Goal: Task Accomplishment & Management: Complete application form

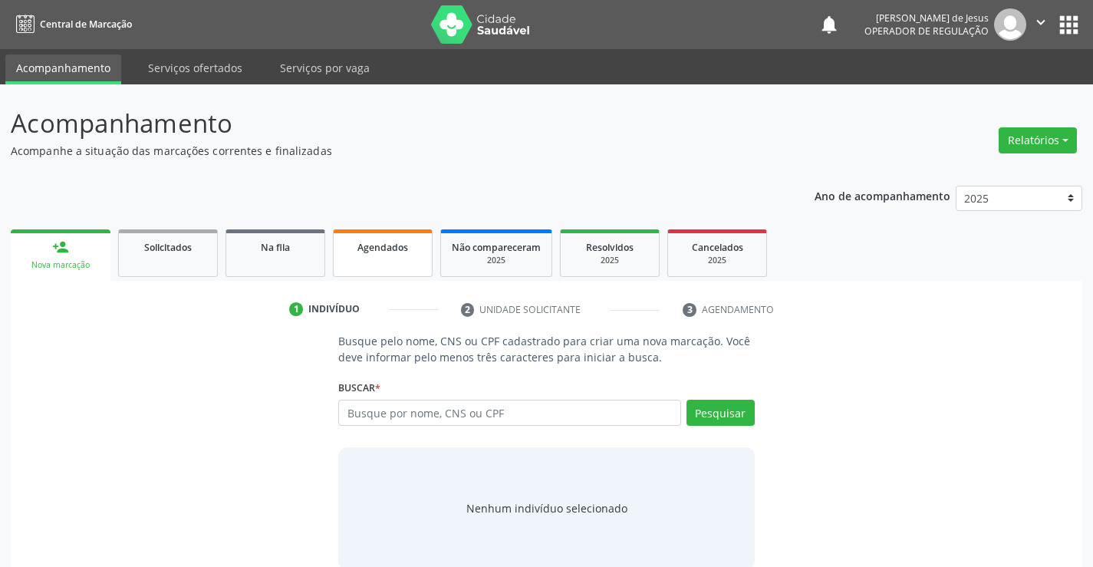
click at [360, 266] on link "Agendados" at bounding box center [383, 253] width 100 height 48
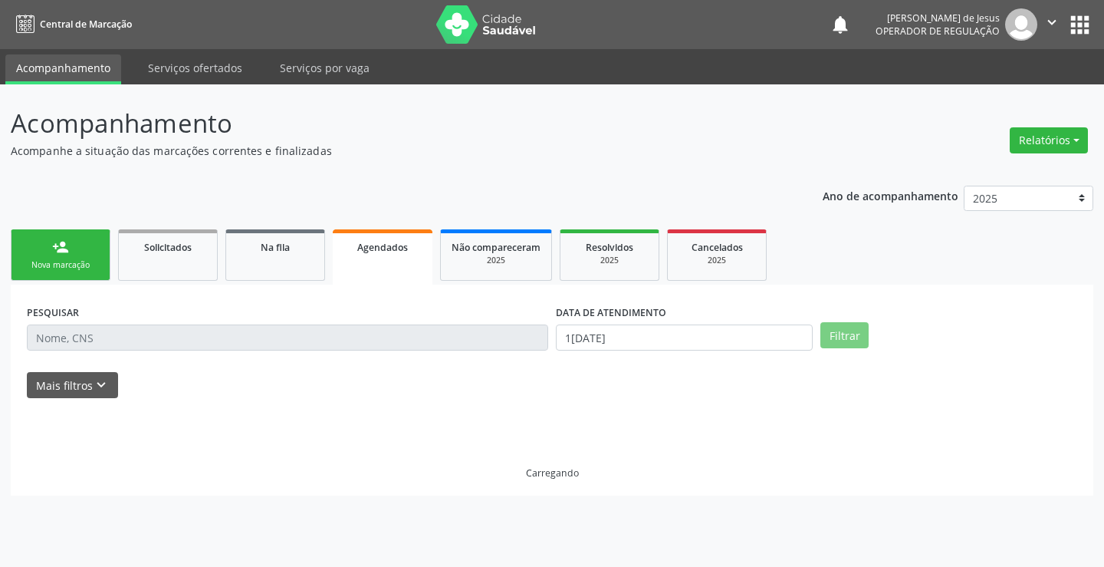
click at [360, 266] on link "Agendados" at bounding box center [383, 256] width 100 height 55
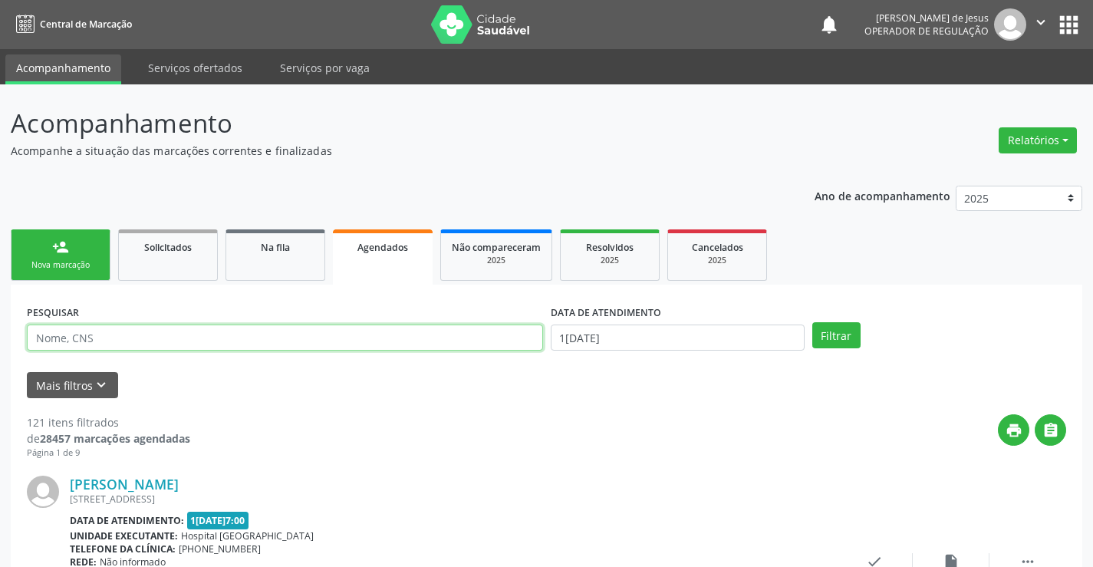
click at [329, 340] on input "text" at bounding box center [285, 337] width 516 height 26
click at [324, 343] on input "text" at bounding box center [285, 337] width 516 height 26
click at [323, 343] on input "text" at bounding box center [285, 337] width 516 height 26
click at [322, 343] on input "text" at bounding box center [285, 337] width 516 height 26
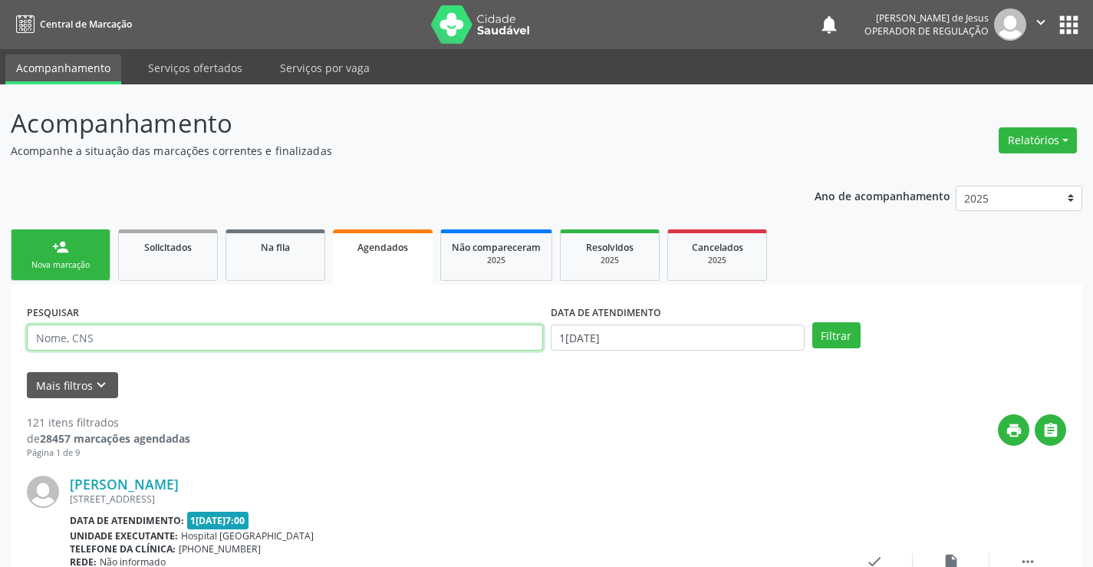
click at [322, 343] on input "text" at bounding box center [285, 337] width 516 height 26
type input "706006327493045"
click at [812, 322] on button "Filtrar" at bounding box center [836, 335] width 48 height 26
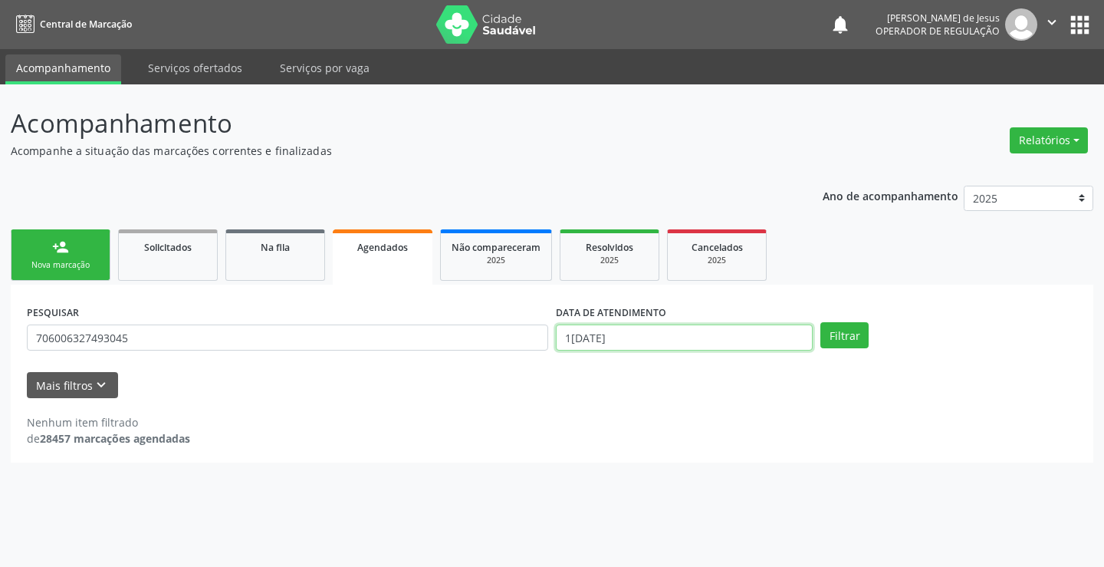
click at [576, 333] on input "1[DATE]" at bounding box center [684, 337] width 257 height 26
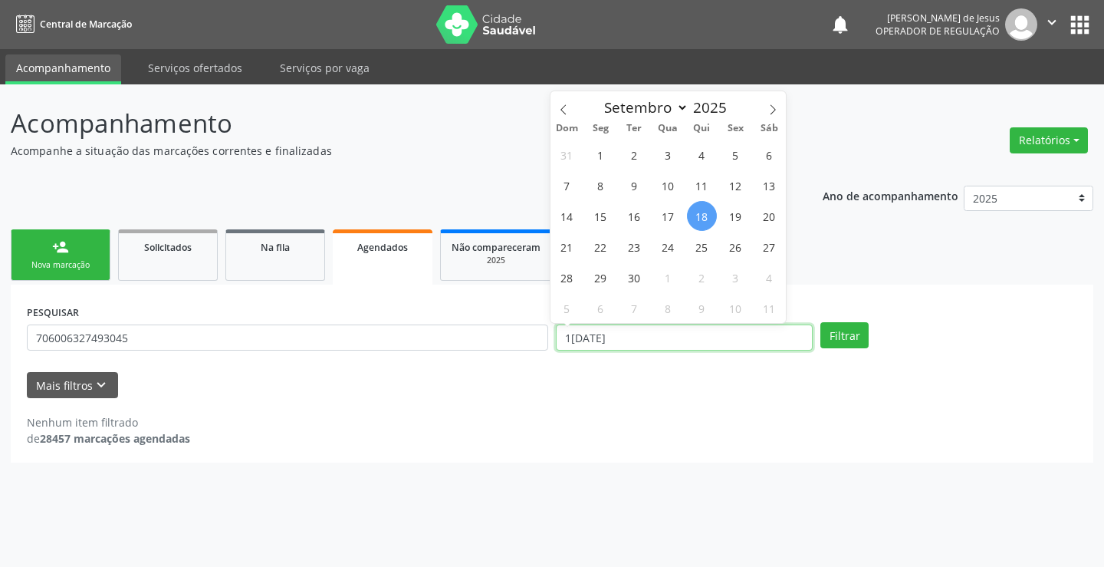
click at [576, 333] on input "1[DATE]" at bounding box center [684, 337] width 257 height 26
click at [821, 322] on button "Filtrar" at bounding box center [845, 335] width 48 height 26
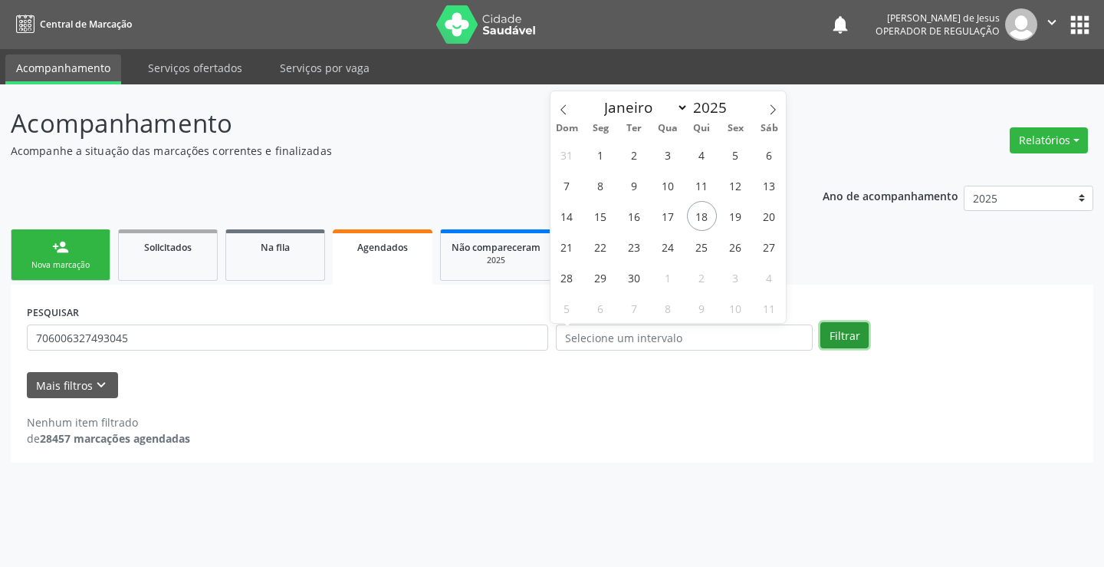
click at [854, 340] on button "Filtrar" at bounding box center [845, 335] width 48 height 26
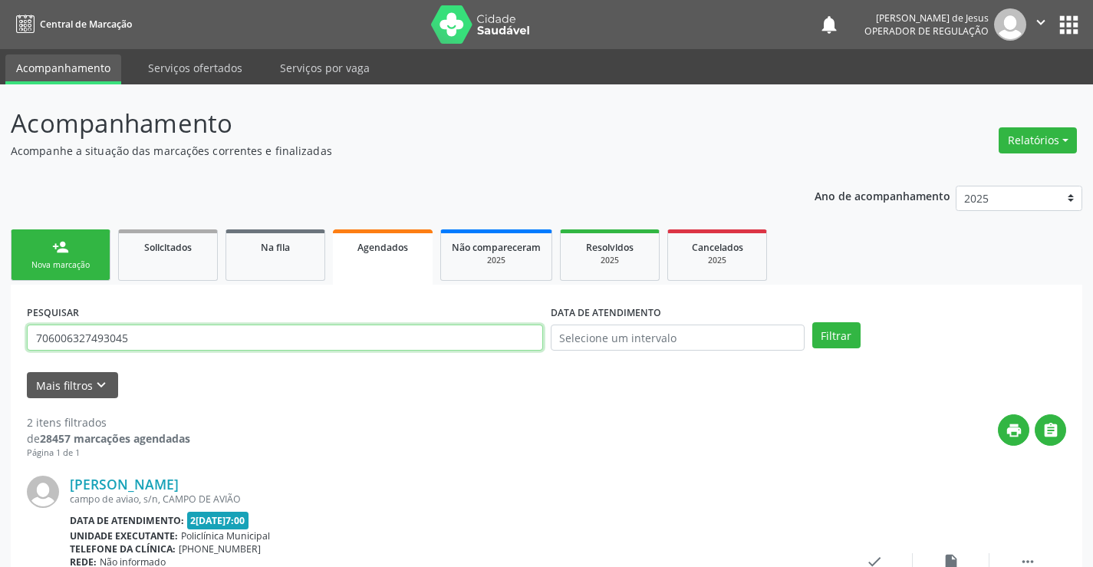
click at [429, 327] on input "706006327493045" at bounding box center [285, 337] width 516 height 26
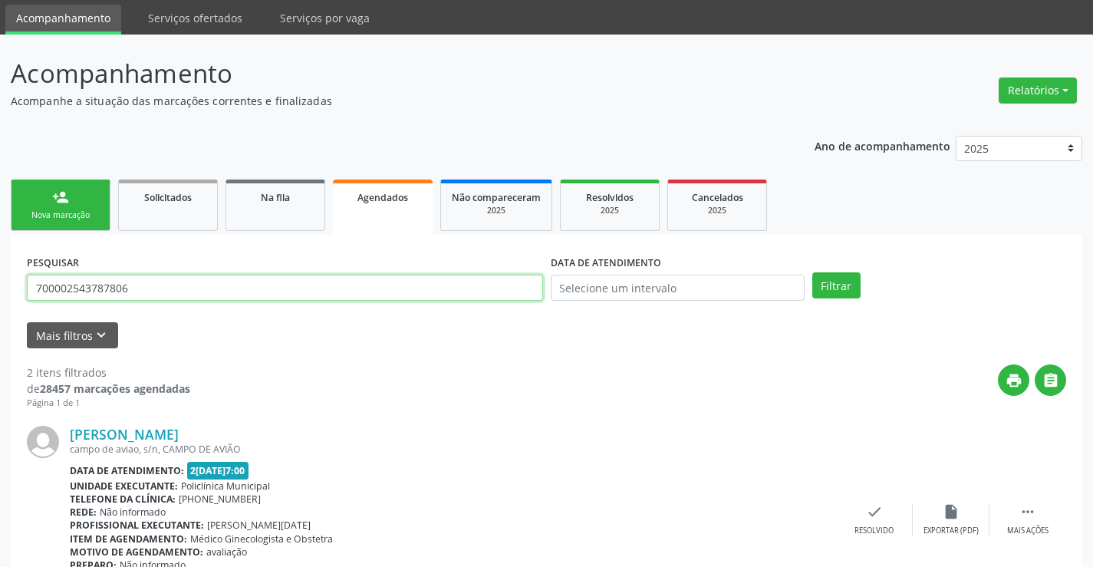
scroll to position [77, 0]
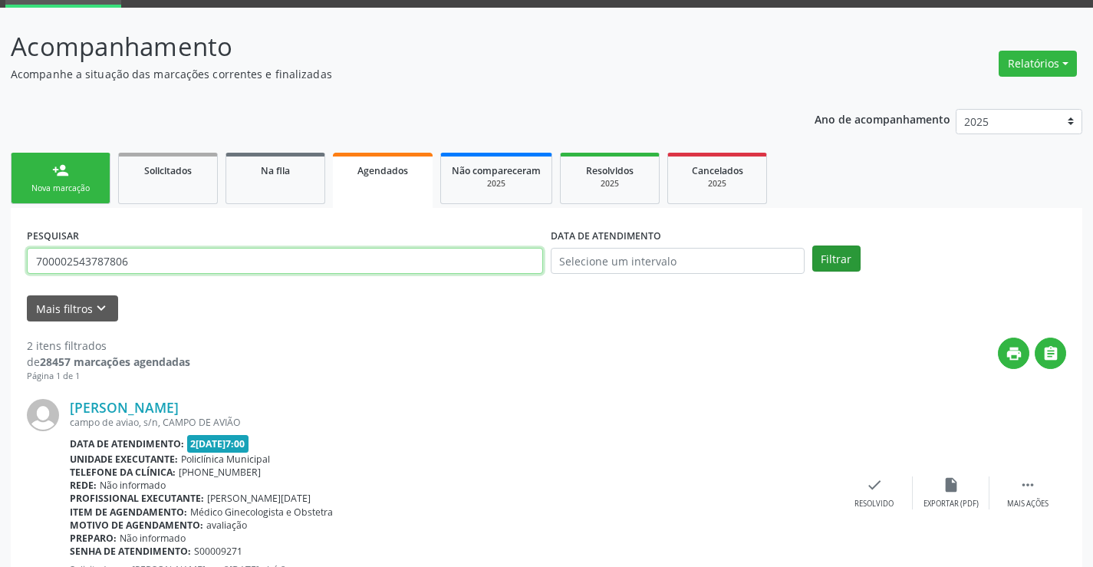
type input "700002543787806"
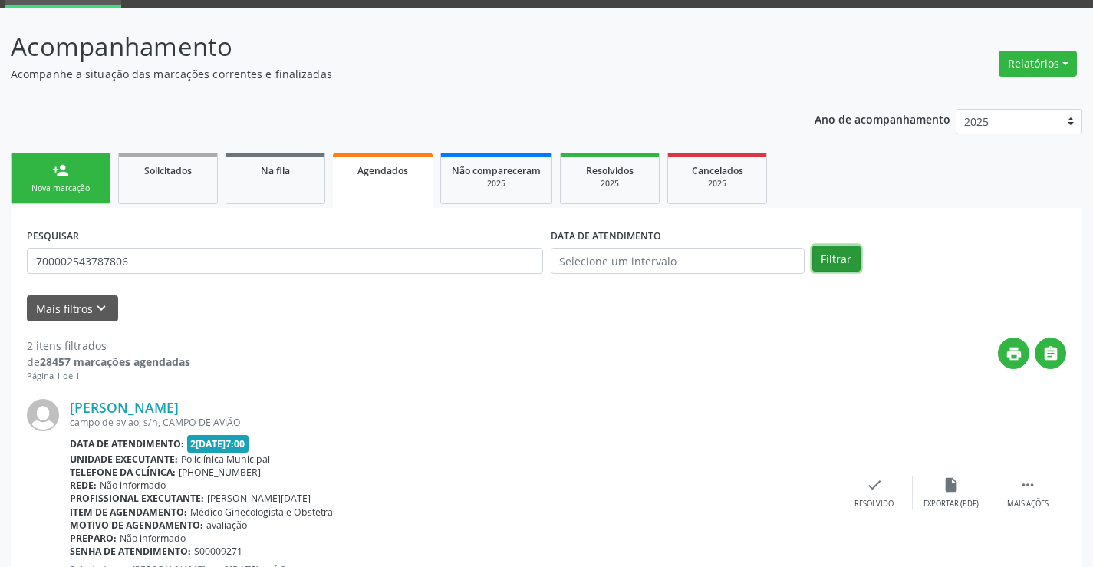
drag, startPoint x: 824, startPoint y: 255, endPoint x: 818, endPoint y: 264, distance: 10.4
click at [824, 255] on button "Filtrar" at bounding box center [836, 258] width 48 height 26
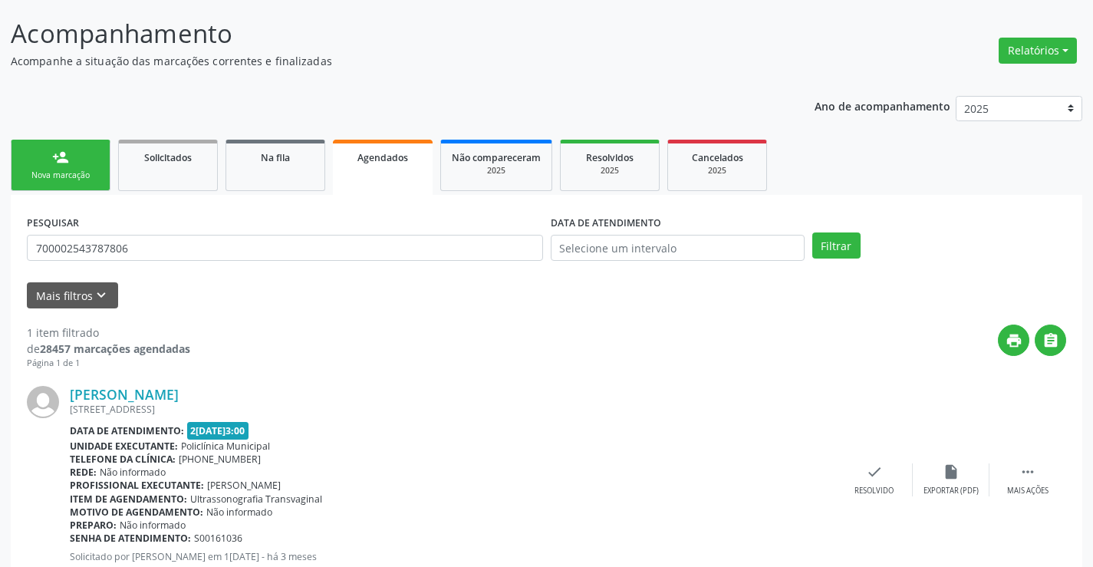
scroll to position [63, 0]
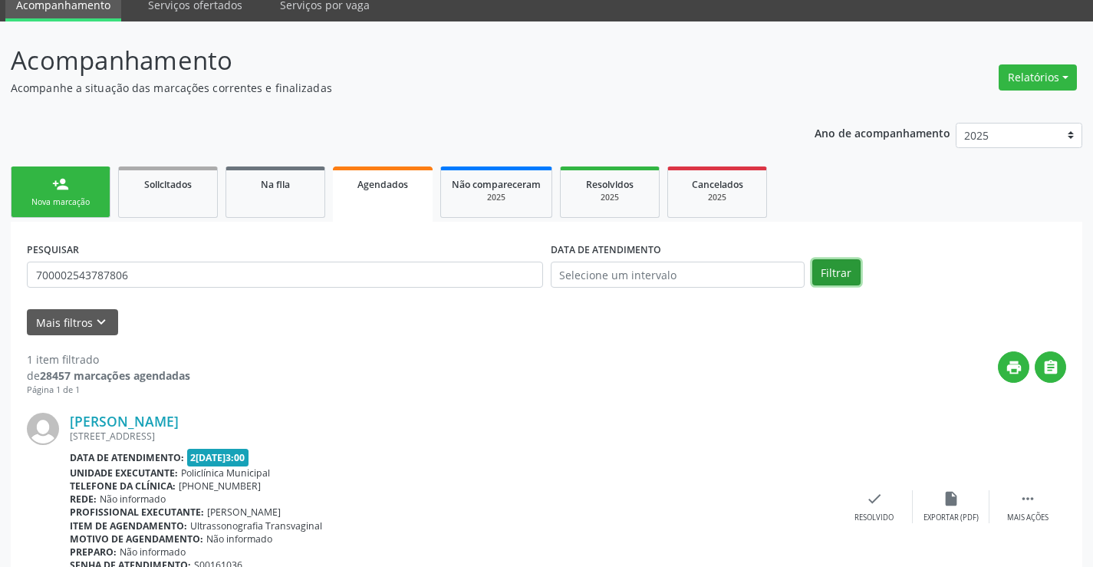
click at [832, 268] on button "Filtrar" at bounding box center [836, 272] width 48 height 26
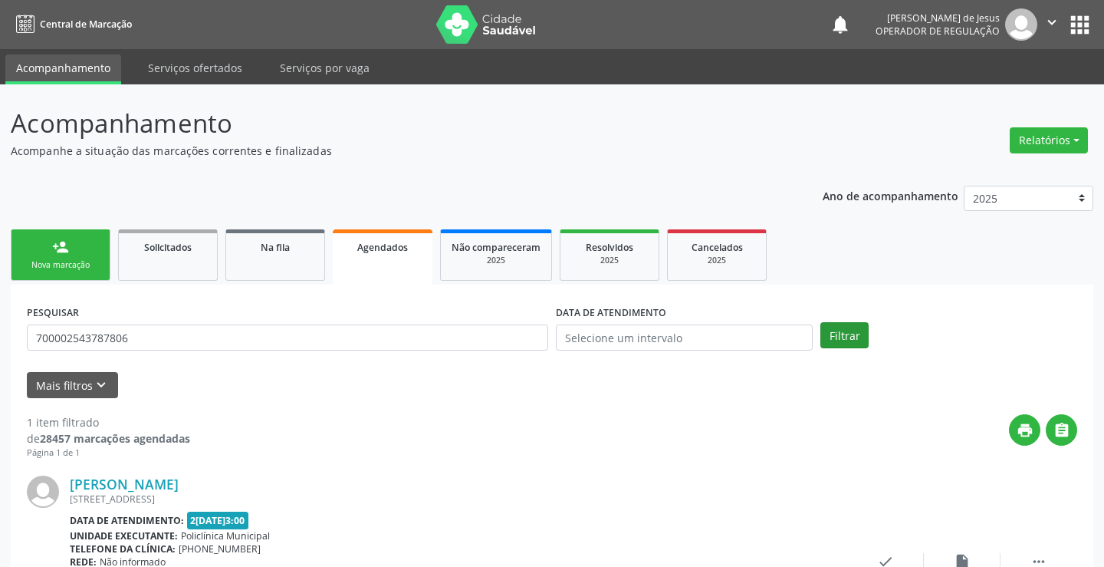
click at [832, 268] on ul "person_add Nova marcação Solicitados Na fila Agendados Não compareceram 2025 Re…" at bounding box center [552, 254] width 1083 height 59
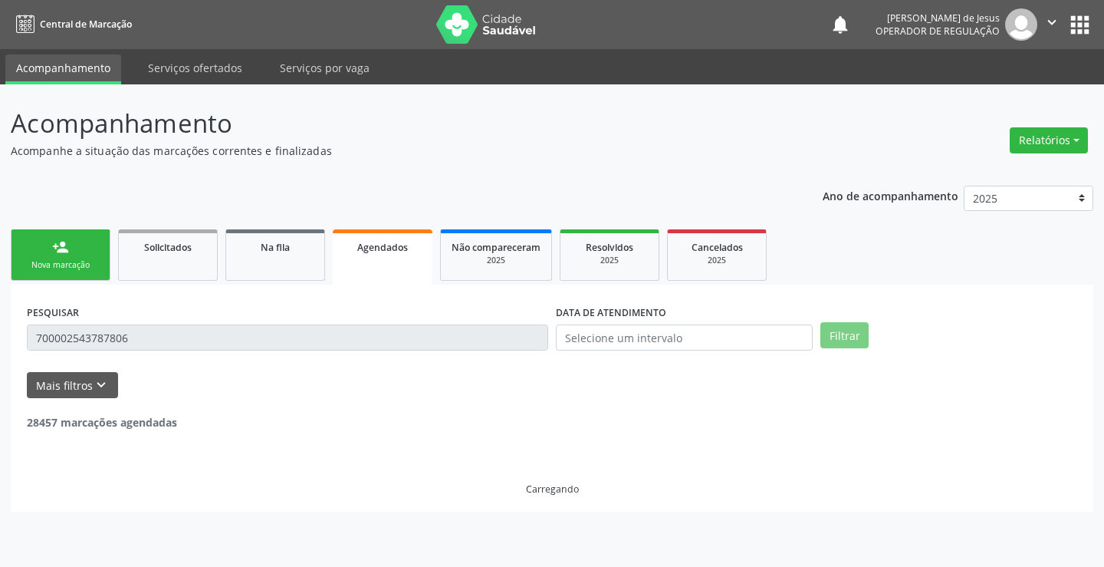
click at [832, 268] on ul "person_add Nova marcação Solicitados Na fila Agendados Não compareceram 2025 Re…" at bounding box center [552, 254] width 1083 height 59
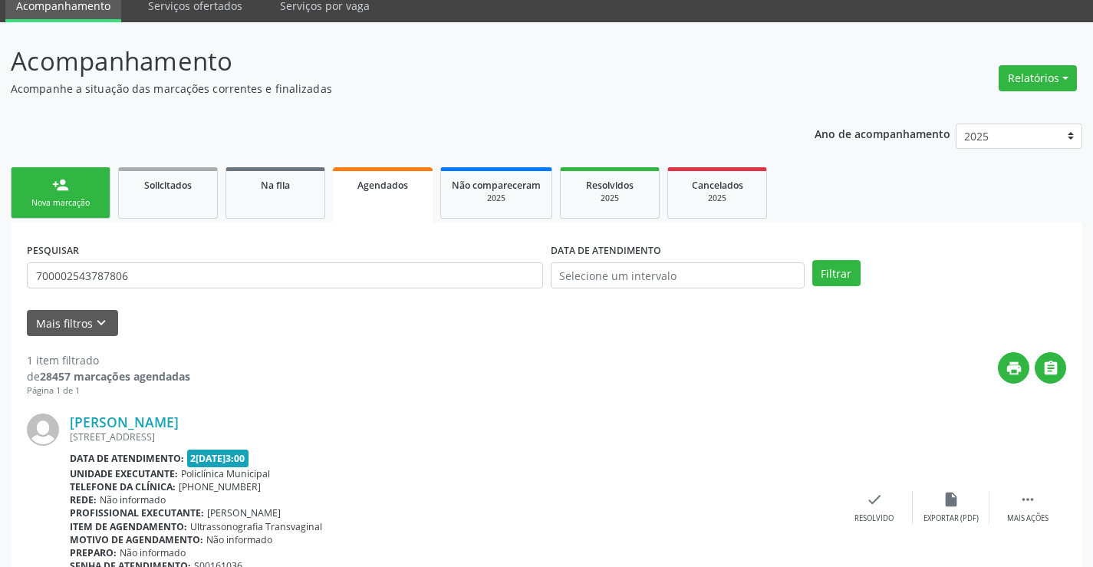
scroll to position [140, 0]
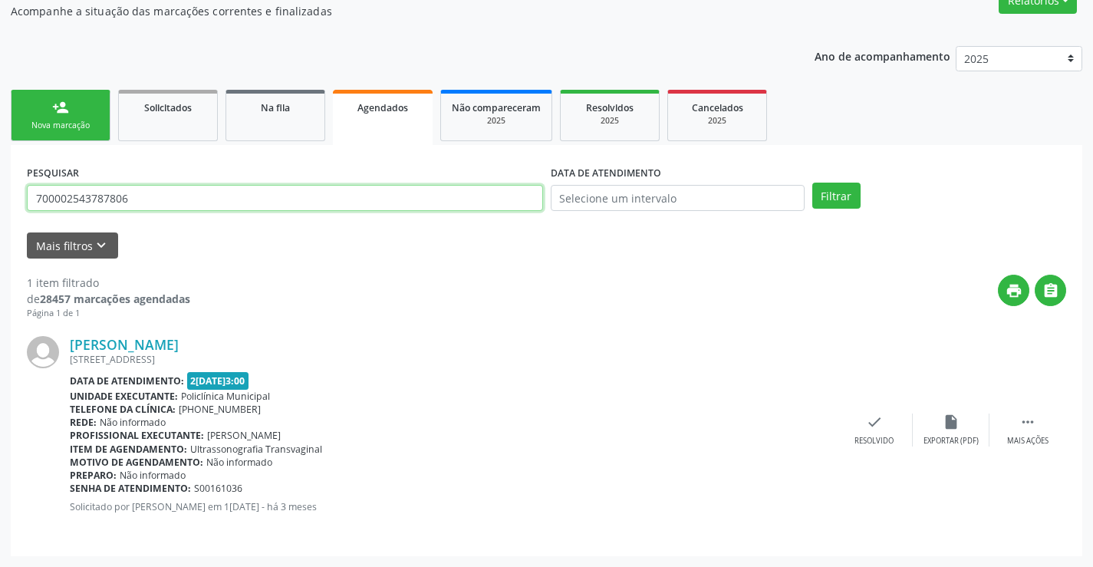
click at [446, 206] on input "700002543787806" at bounding box center [285, 198] width 516 height 26
type input "702609763960946"
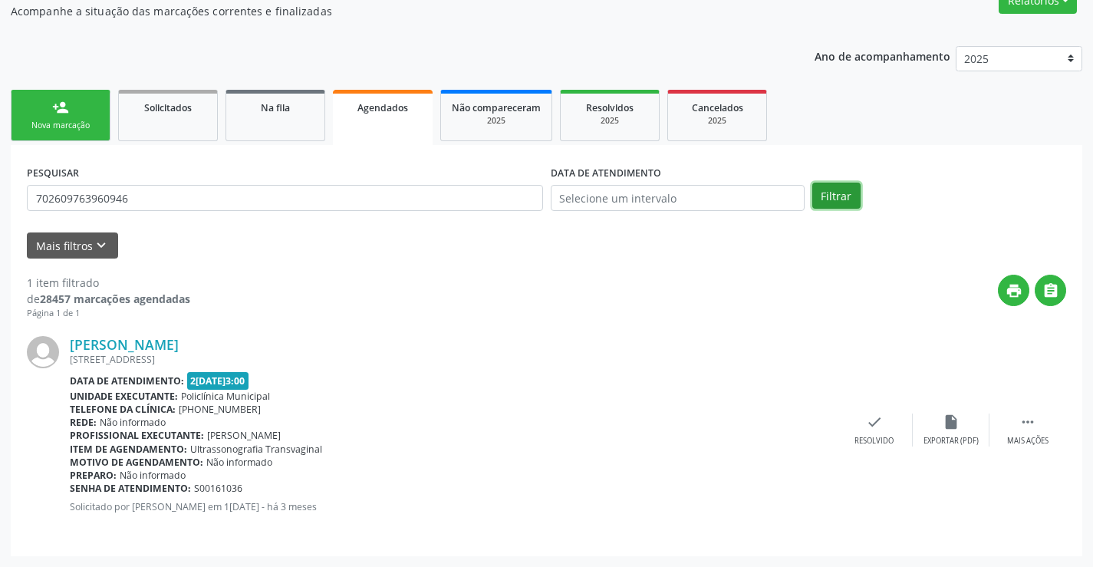
click at [837, 192] on button "Filtrar" at bounding box center [836, 196] width 48 height 26
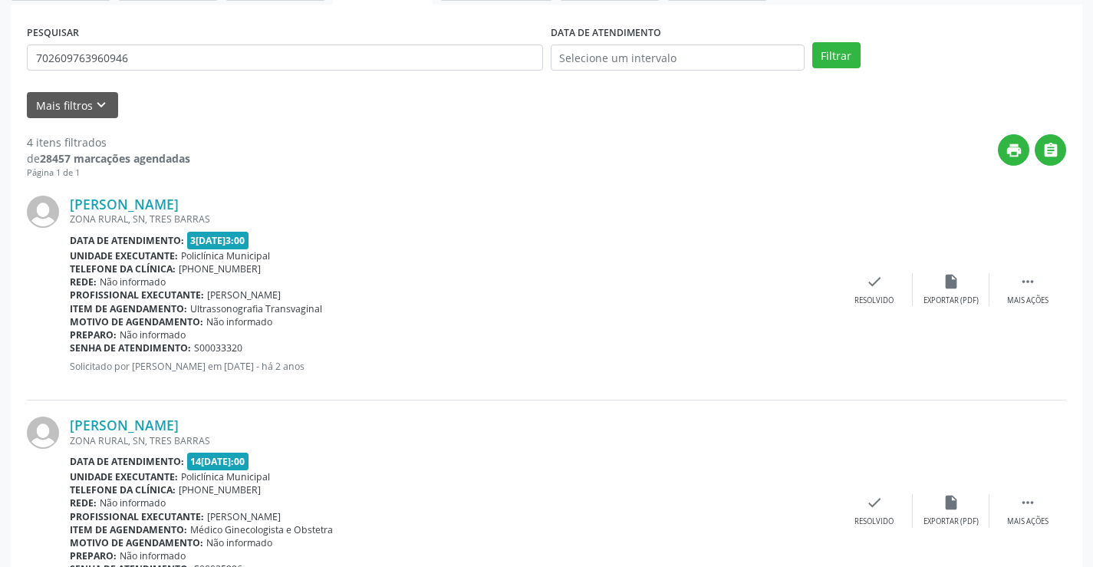
scroll to position [266, 0]
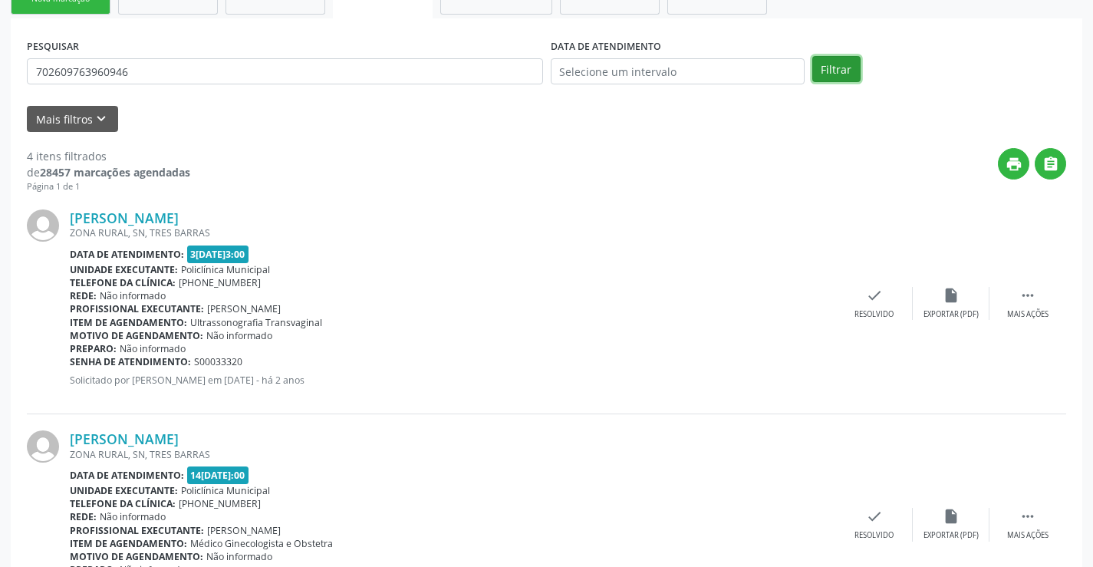
click at [825, 77] on button "Filtrar" at bounding box center [836, 69] width 48 height 26
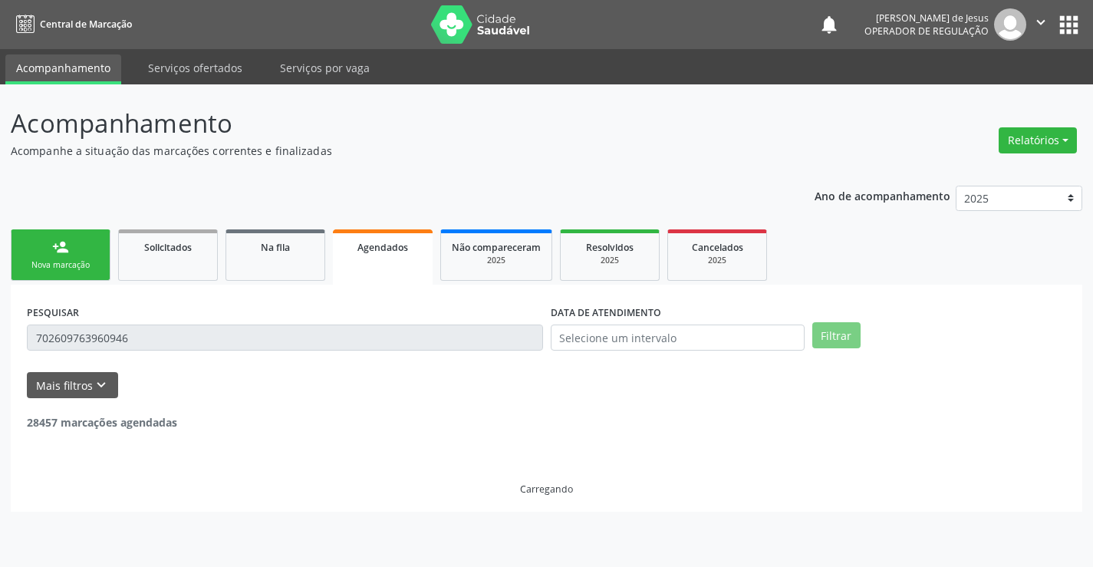
scroll to position [0, 0]
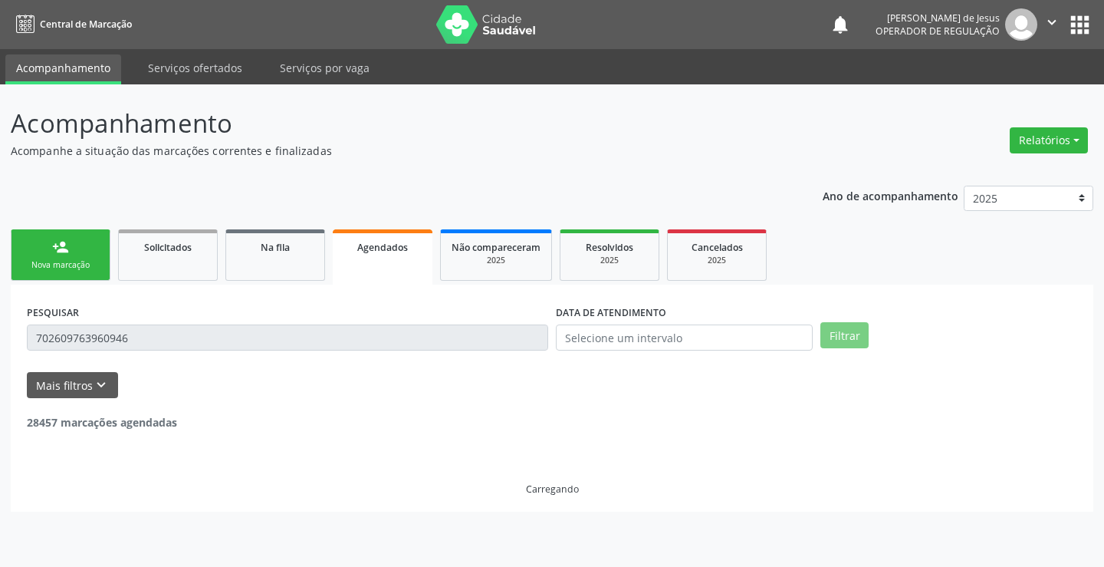
click at [825, 77] on ul "Acompanhamento Serviços ofertados Serviços por vaga" at bounding box center [552, 66] width 1104 height 35
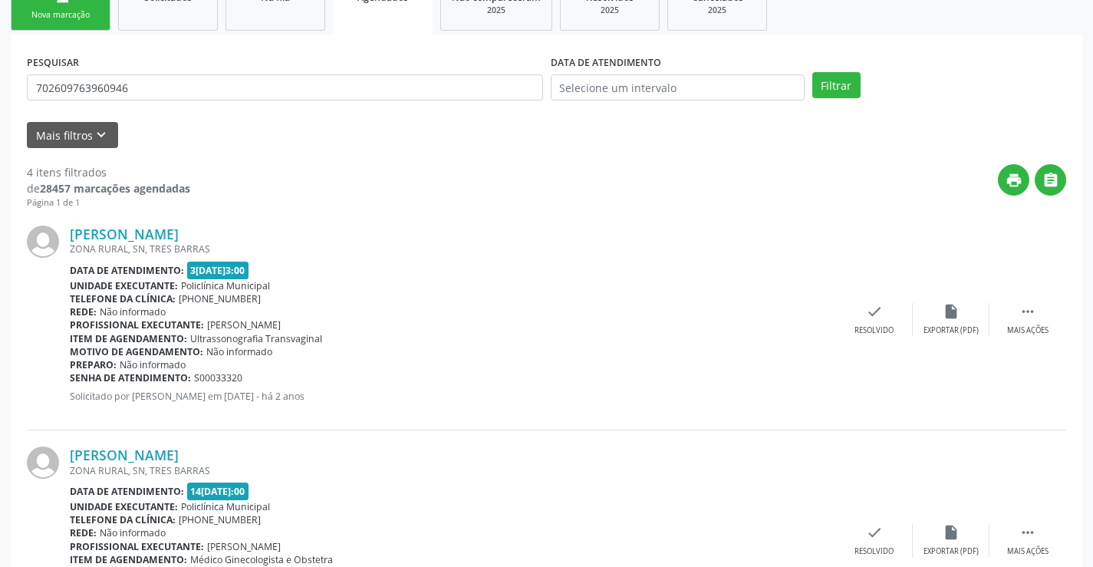
scroll to position [189, 0]
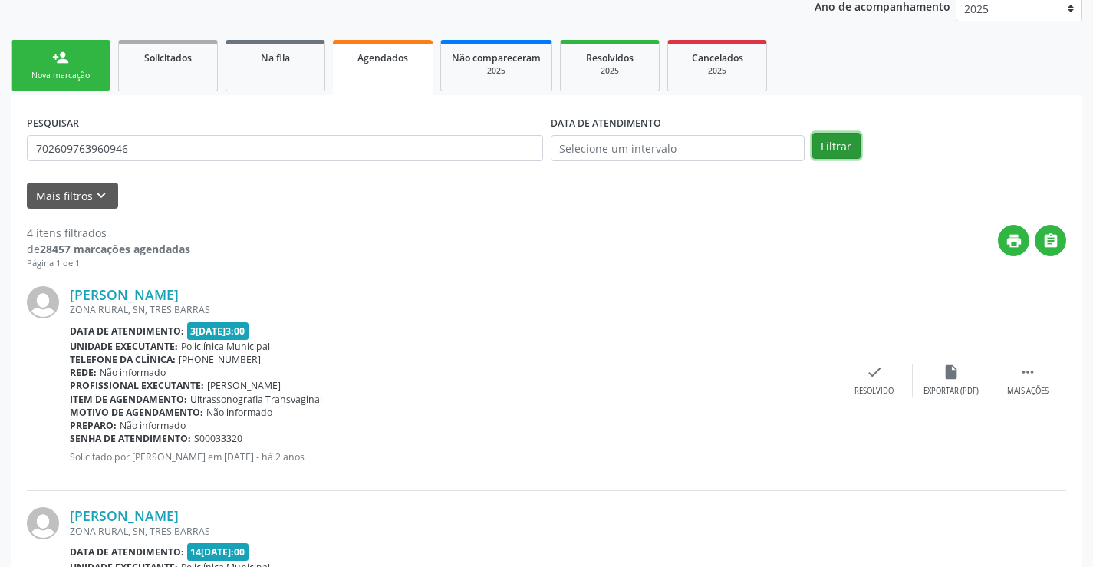
click at [837, 137] on button "Filtrar" at bounding box center [836, 146] width 48 height 26
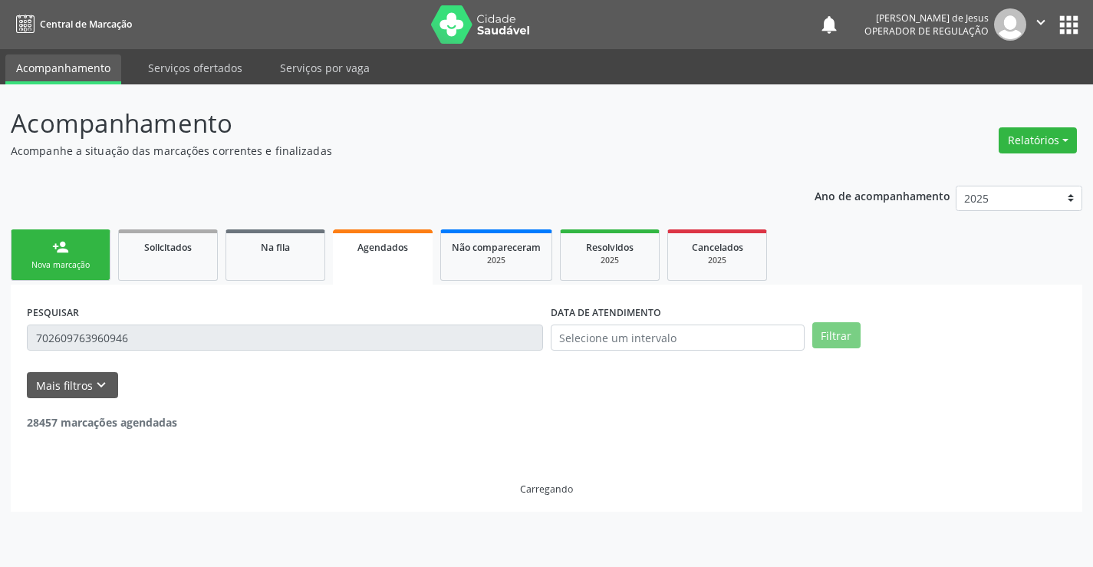
scroll to position [0, 0]
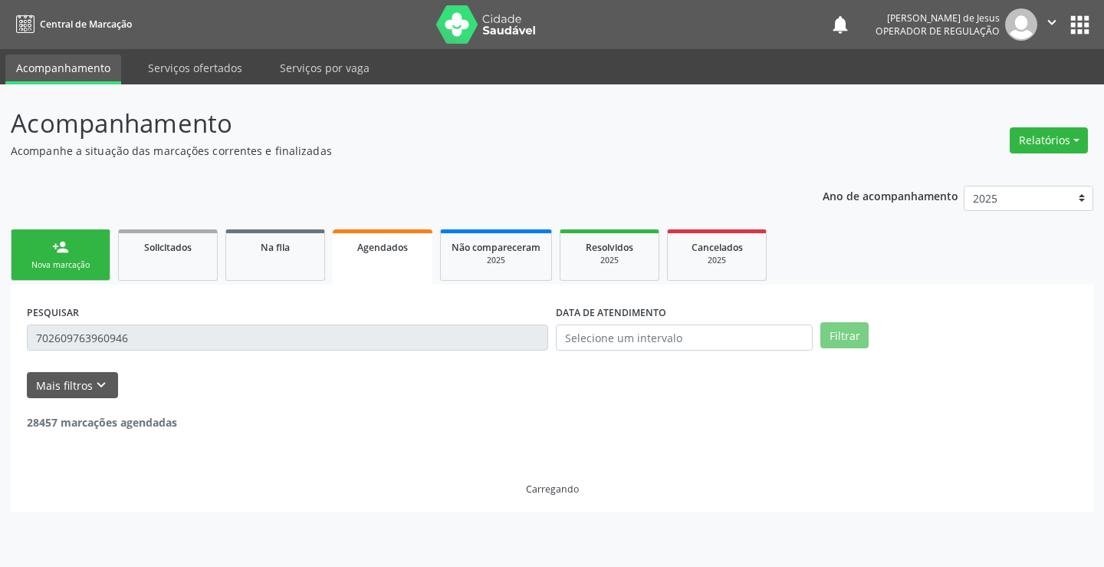
click at [837, 137] on header "Acompanhamento Acompanhe a situação das marcações correntes e finalizadas Relat…" at bounding box center [552, 131] width 1083 height 54
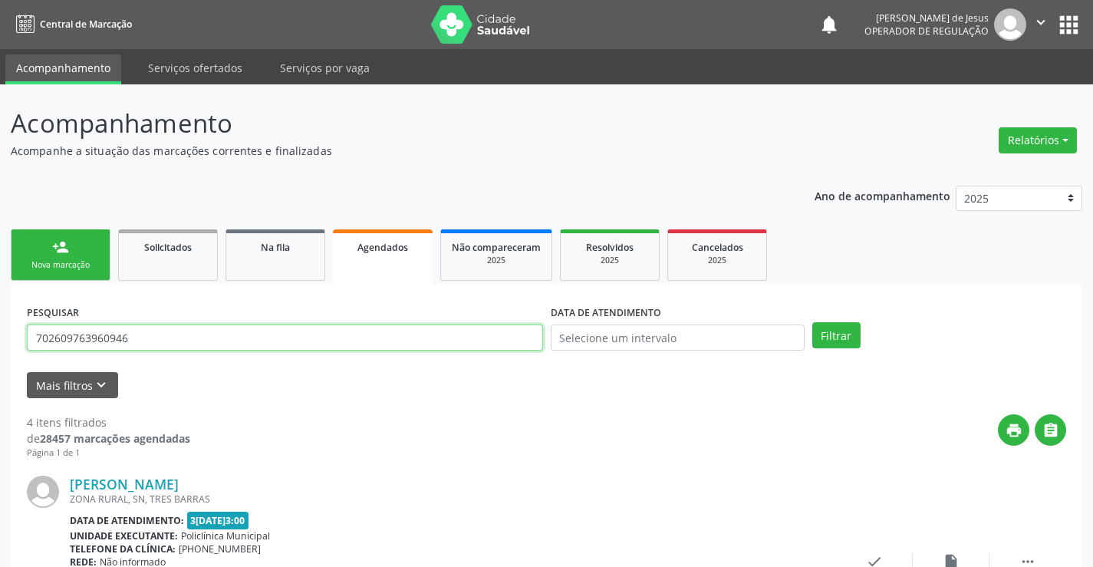
click at [344, 330] on input "702609763960946" at bounding box center [285, 337] width 516 height 26
click at [342, 329] on input "702609763960946" at bounding box center [285, 337] width 516 height 26
type input "704704797861038"
click at [812, 322] on button "Filtrar" at bounding box center [836, 335] width 48 height 26
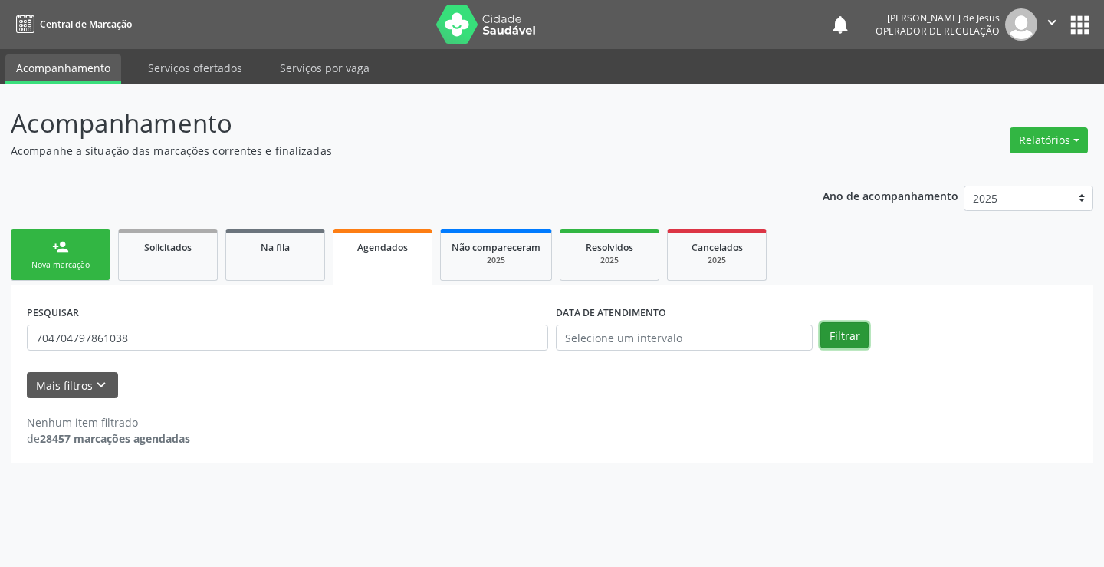
click at [833, 334] on button "Filtrar" at bounding box center [845, 335] width 48 height 26
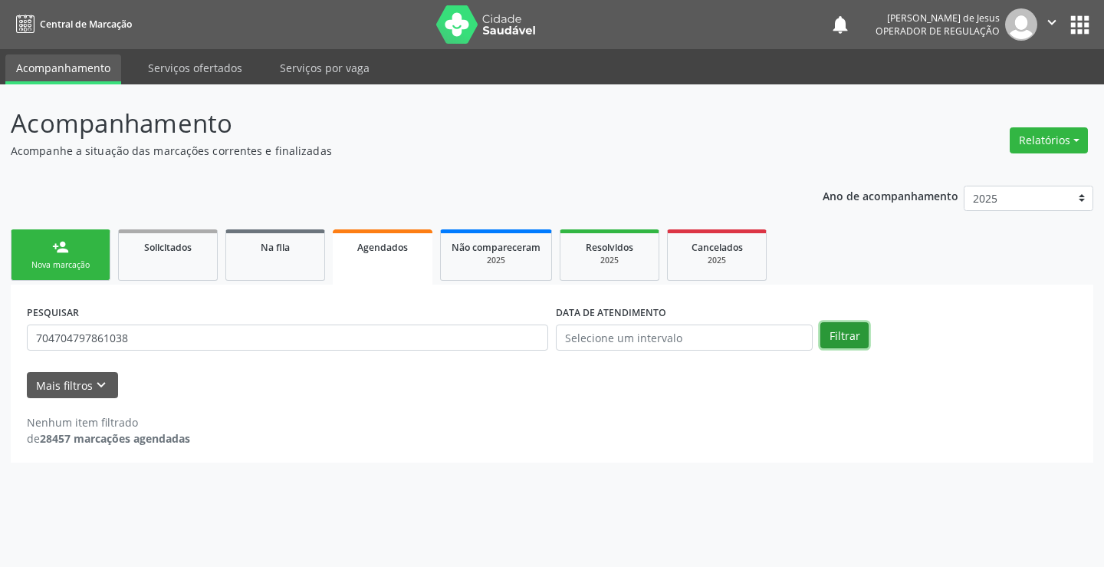
click at [833, 334] on button "Filtrar" at bounding box center [845, 335] width 48 height 26
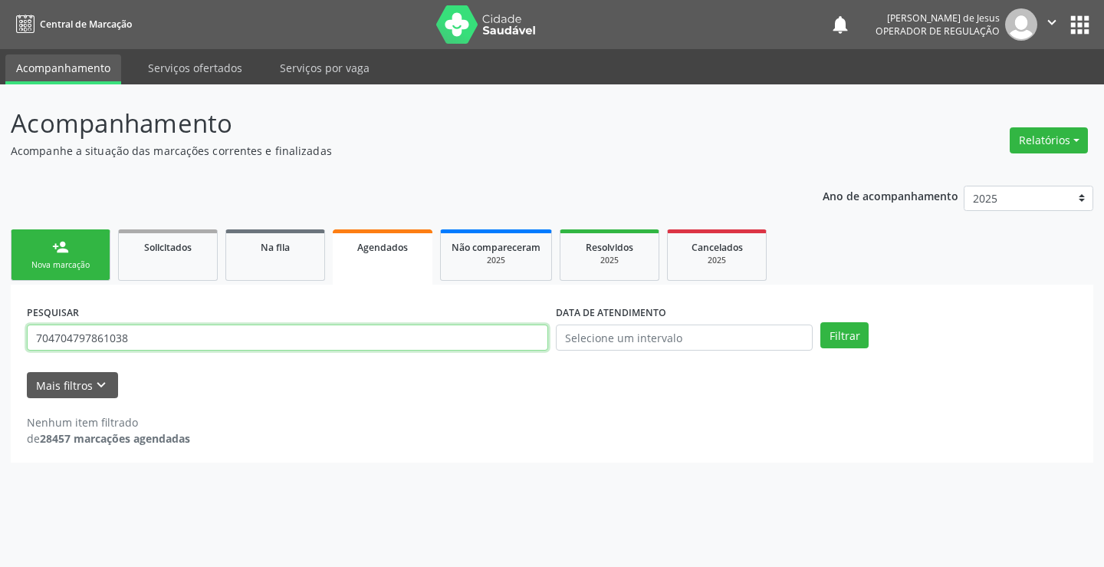
click at [472, 330] on input "704704797861038" at bounding box center [287, 337] width 521 height 26
click at [472, 334] on input "704704797861038" at bounding box center [287, 337] width 521 height 26
type input "709004869164815"
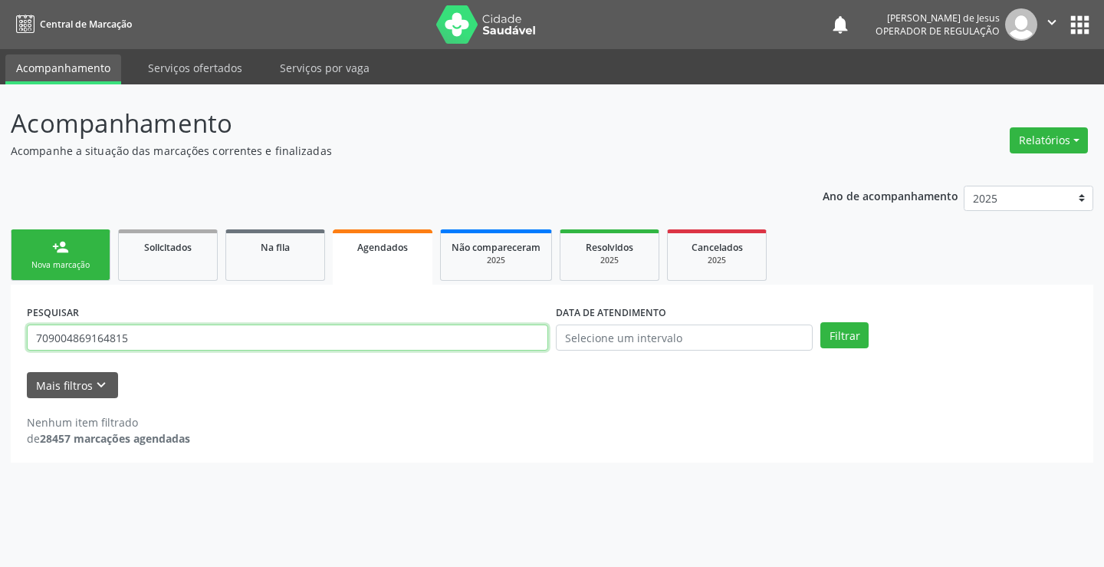
click at [821, 322] on button "Filtrar" at bounding box center [845, 335] width 48 height 26
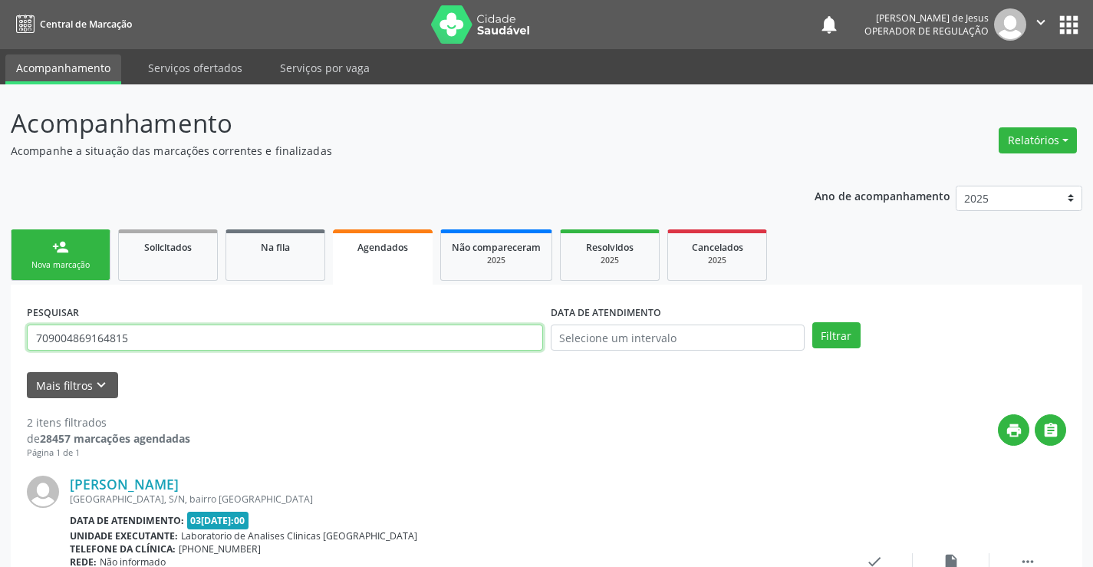
click at [250, 344] on input "709004869164815" at bounding box center [285, 337] width 516 height 26
type input "[PERSON_NAME]"
click at [812, 322] on button "Filtrar" at bounding box center [836, 335] width 48 height 26
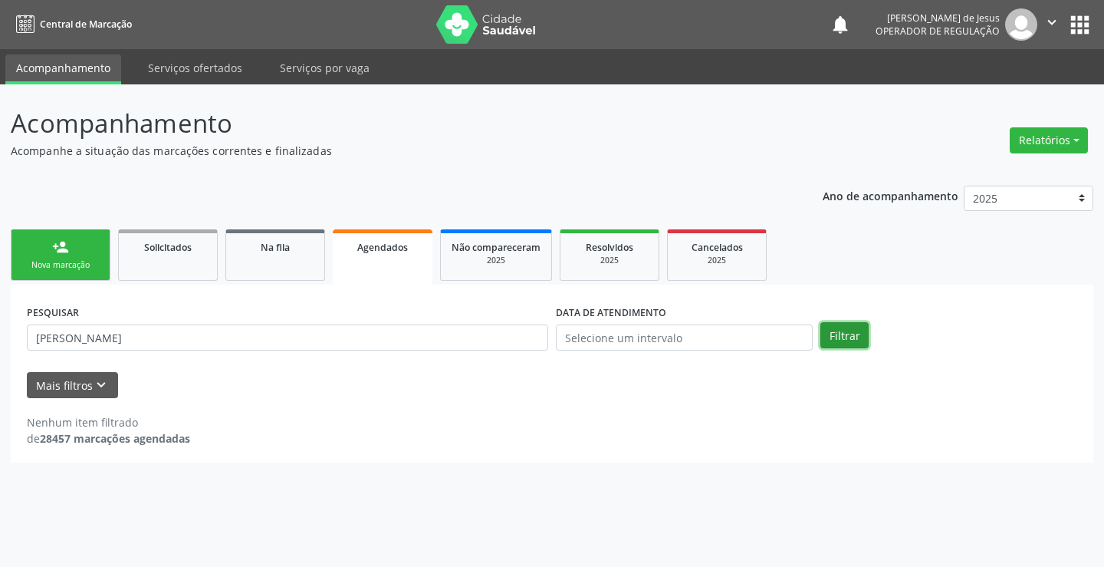
click at [844, 343] on button "Filtrar" at bounding box center [845, 335] width 48 height 26
click at [687, 342] on input "text" at bounding box center [684, 337] width 257 height 26
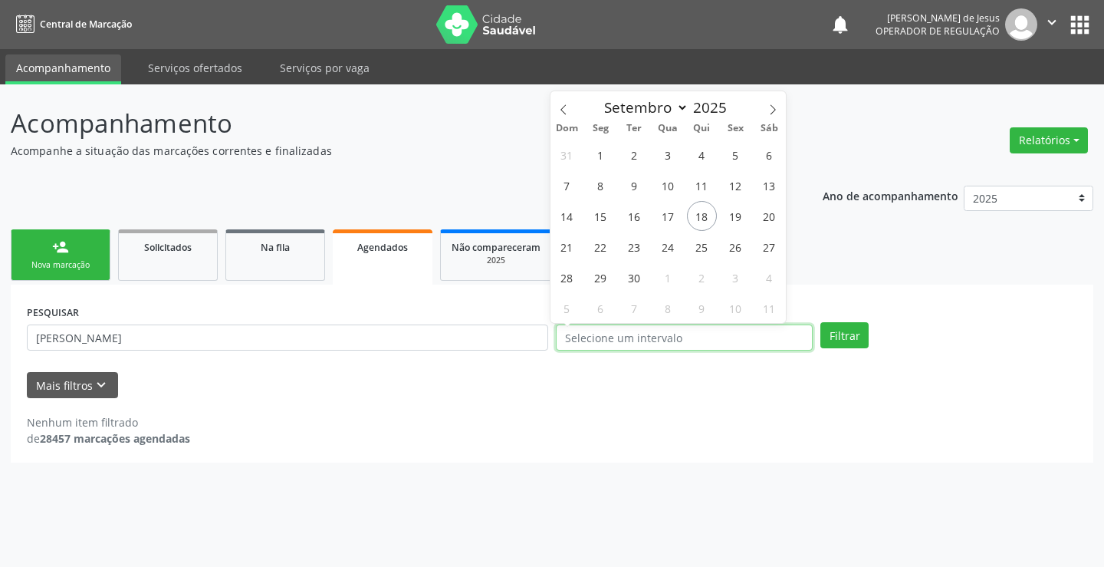
click at [687, 342] on input "text" at bounding box center [684, 337] width 257 height 26
click at [712, 209] on span "18" at bounding box center [702, 216] width 30 height 30
type input "1[DATE]"
click at [709, 214] on span "18" at bounding box center [702, 216] width 30 height 30
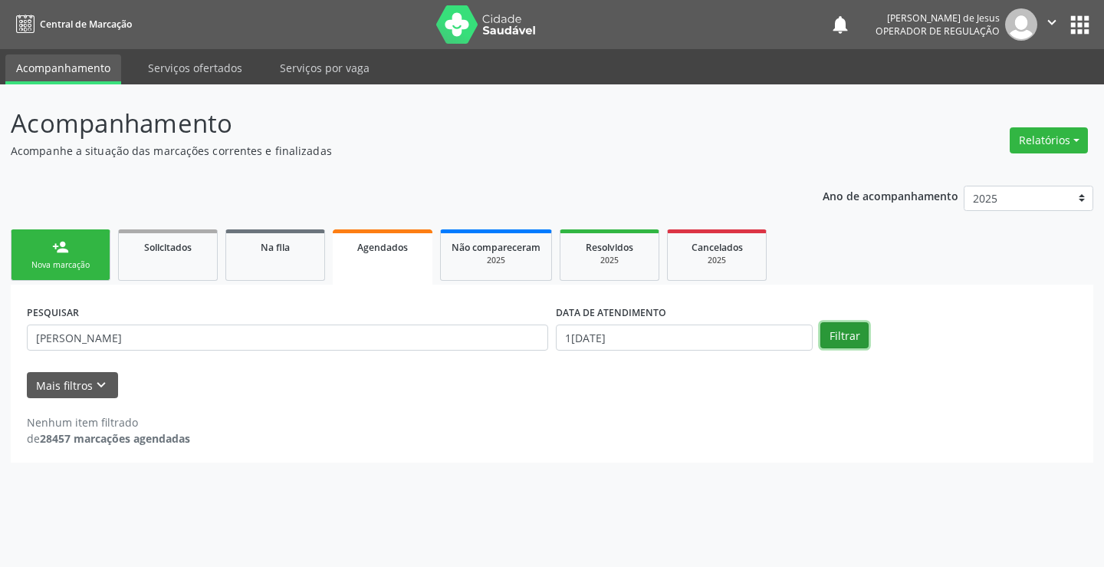
click at [844, 326] on button "Filtrar" at bounding box center [845, 335] width 48 height 26
click at [844, 325] on button "Filtrar" at bounding box center [845, 335] width 48 height 26
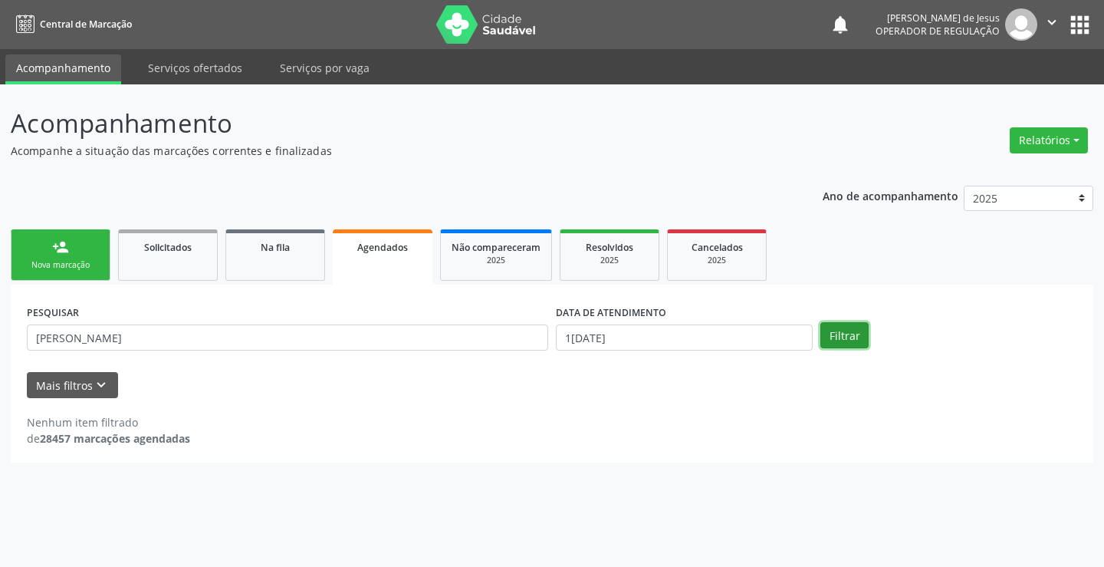
click at [844, 325] on button "Filtrar" at bounding box center [845, 335] width 48 height 26
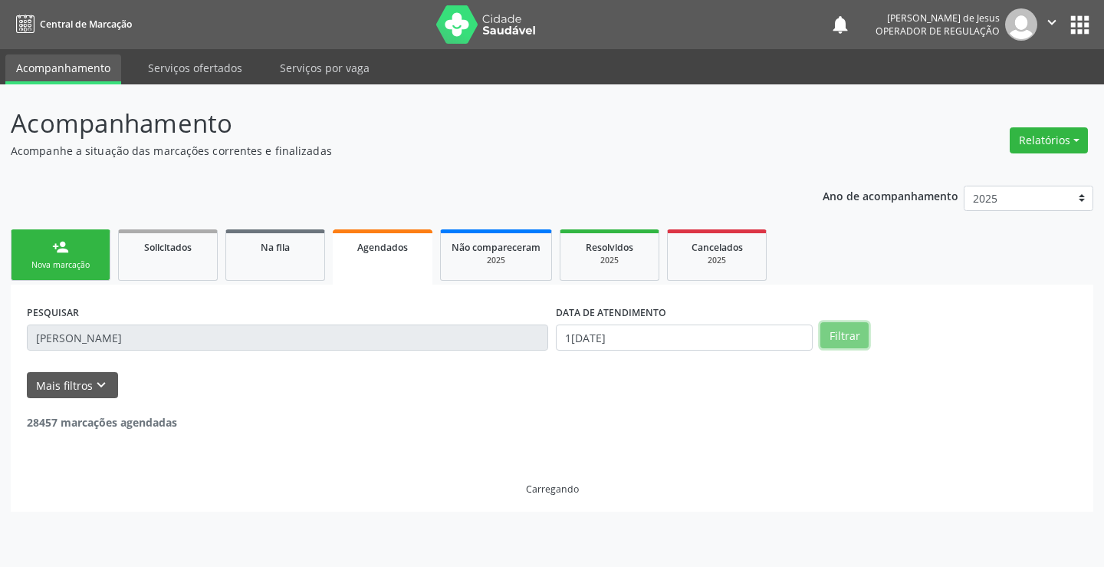
click at [844, 325] on button "Filtrar" at bounding box center [845, 335] width 48 height 26
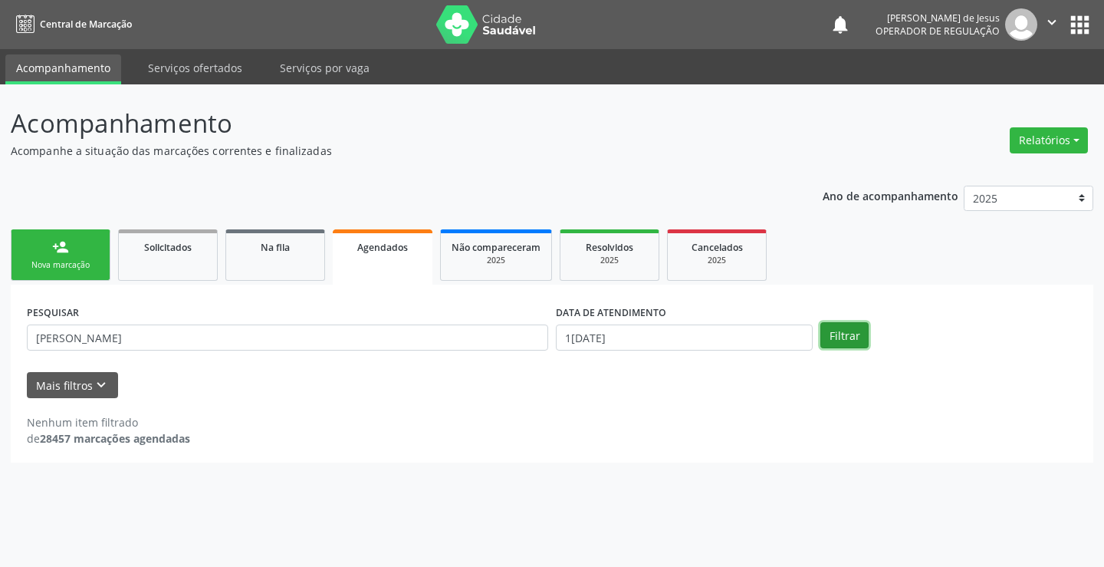
click at [844, 325] on button "Filtrar" at bounding box center [845, 335] width 48 height 26
click at [838, 347] on button "Filtrar" at bounding box center [845, 335] width 48 height 26
click at [847, 337] on button "Filtrar" at bounding box center [845, 335] width 48 height 26
click at [709, 350] on div "DATA DE ATENDIMENTO 1[DATE]" at bounding box center [684, 331] width 265 height 60
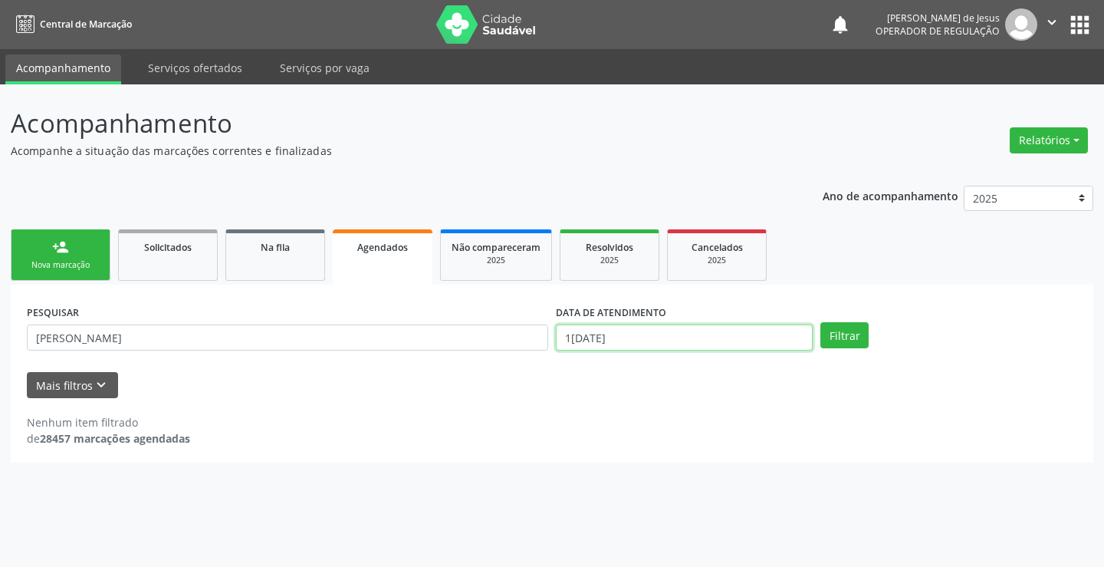
click at [706, 340] on input "1[DATE]" at bounding box center [684, 337] width 257 height 26
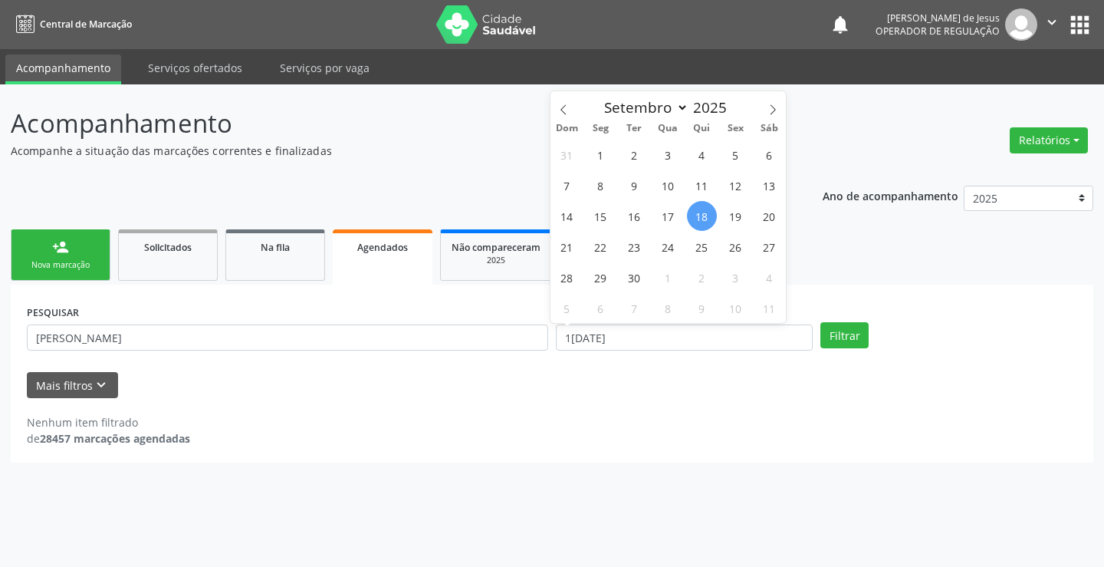
click at [702, 220] on span "18" at bounding box center [702, 216] width 30 height 30
type input "1[DATE]"
click at [702, 220] on span "18" at bounding box center [702, 216] width 30 height 30
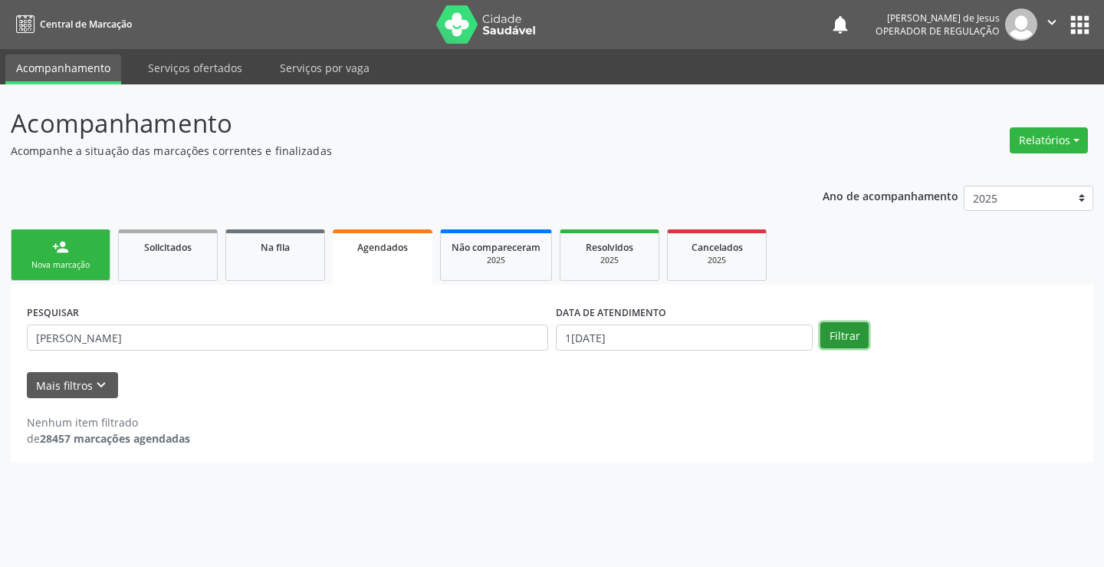
click at [834, 337] on button "Filtrar" at bounding box center [845, 335] width 48 height 26
click at [833, 336] on button "Filtrar" at bounding box center [845, 335] width 48 height 26
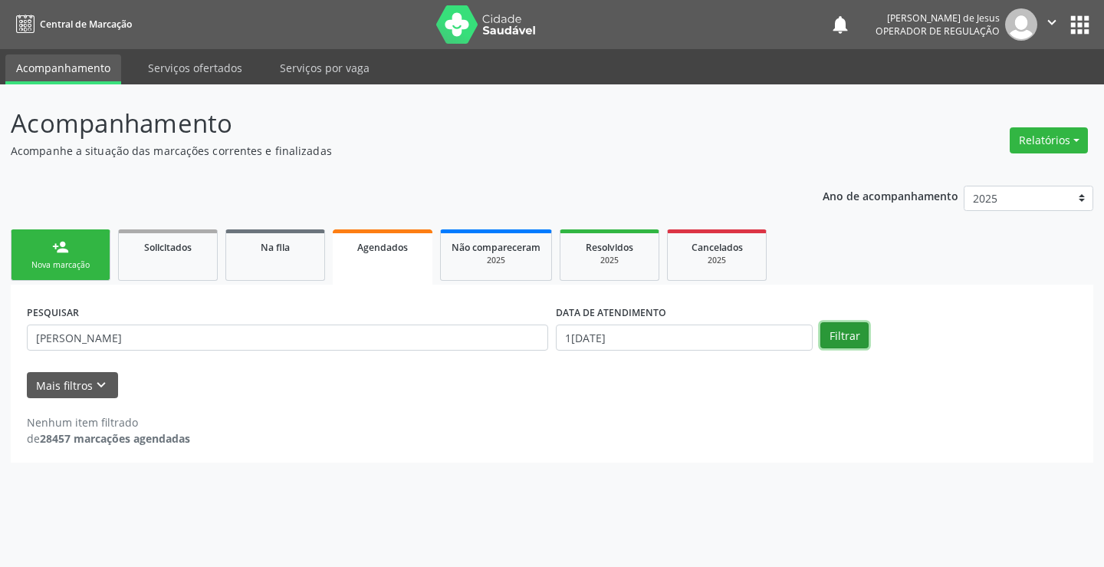
click at [833, 336] on button "Filtrar" at bounding box center [845, 335] width 48 height 26
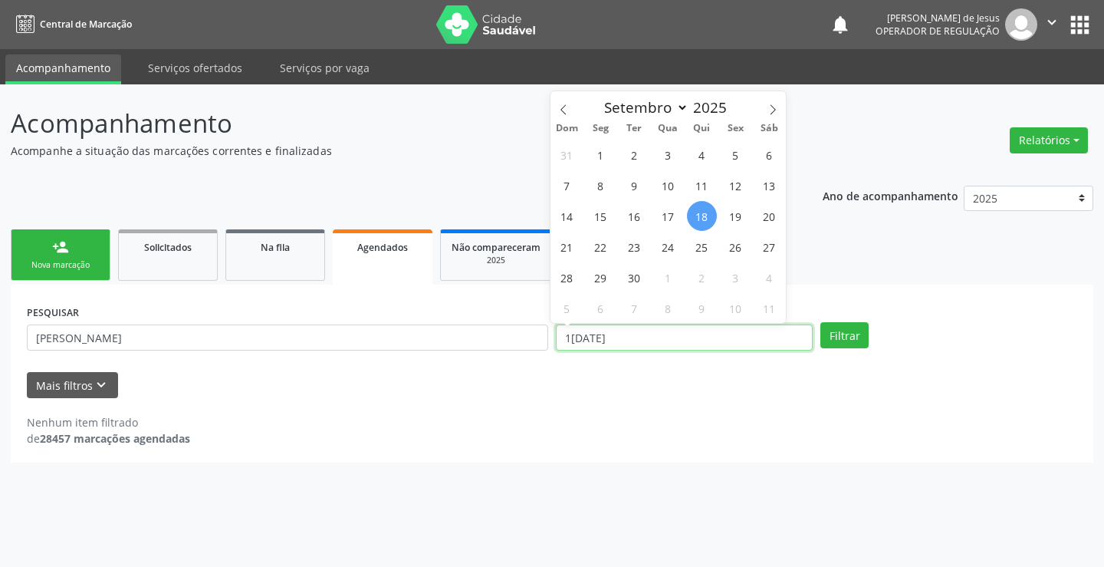
click at [611, 339] on input "1[DATE]" at bounding box center [684, 337] width 257 height 26
click at [702, 219] on span "18" at bounding box center [702, 216] width 30 height 30
type input "1[DATE]"
click at [702, 219] on span "18" at bounding box center [702, 216] width 30 height 30
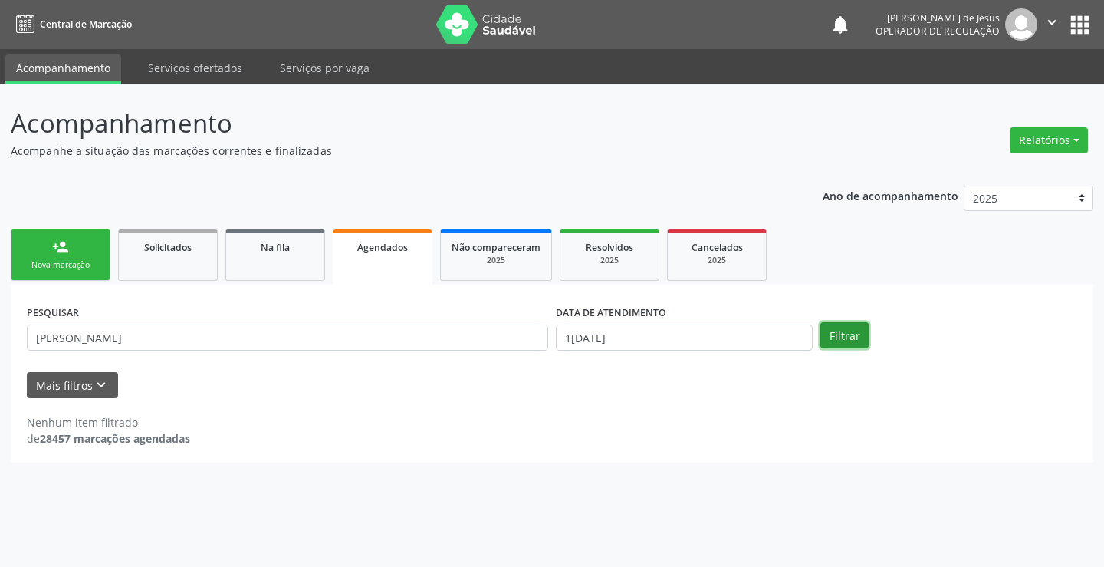
click at [846, 333] on button "Filtrar" at bounding box center [845, 335] width 48 height 26
click at [845, 334] on button "Filtrar" at bounding box center [845, 335] width 48 height 26
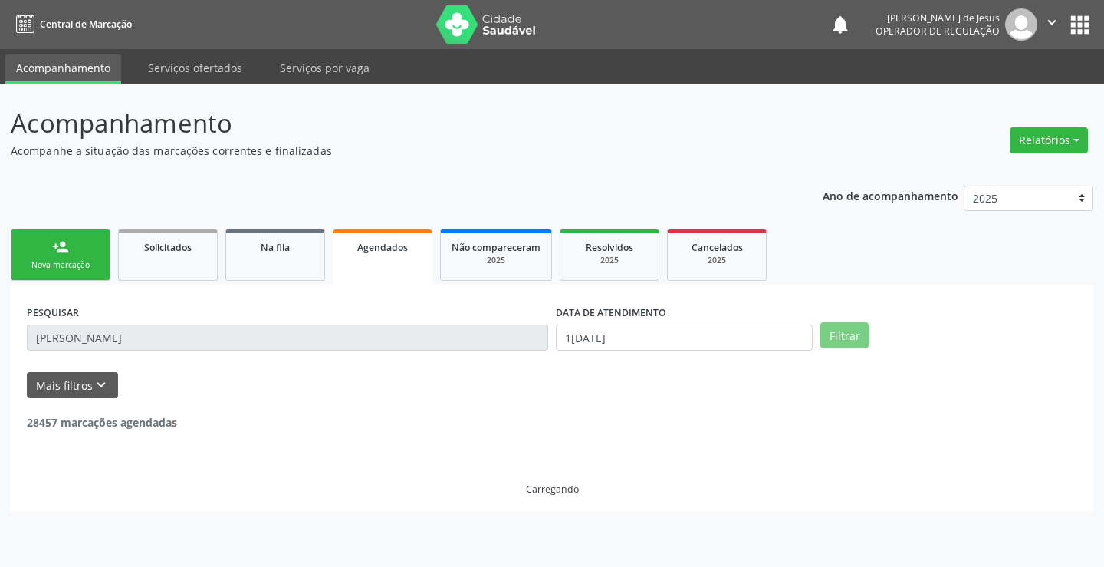
click at [845, 334] on button "Filtrar" at bounding box center [845, 335] width 48 height 26
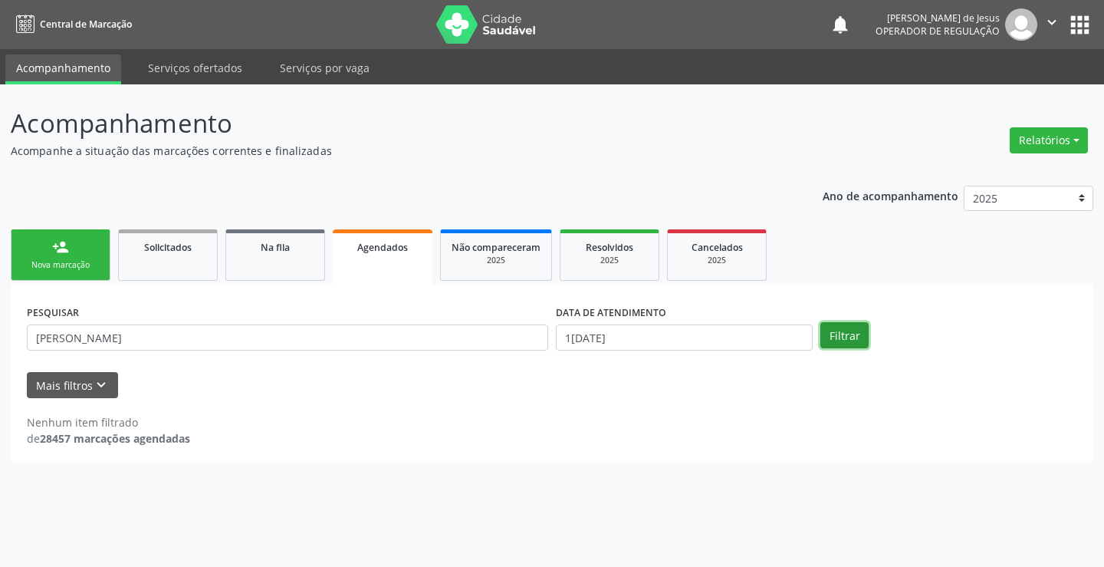
click at [845, 334] on button "Filtrar" at bounding box center [845, 335] width 48 height 26
click at [847, 337] on button "Filtrar" at bounding box center [845, 335] width 48 height 26
click at [845, 339] on button "Filtrar" at bounding box center [845, 335] width 48 height 26
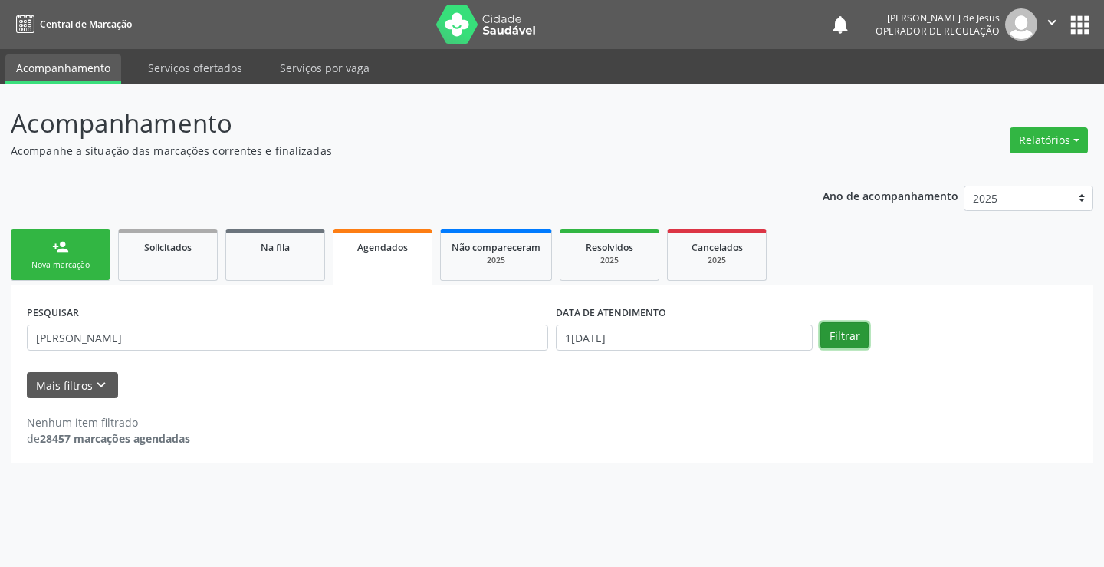
click at [845, 339] on button "Filtrar" at bounding box center [845, 335] width 48 height 26
drag, startPoint x: 834, startPoint y: 341, endPoint x: 826, endPoint y: 331, distance: 13.1
click at [828, 337] on button "Filtrar" at bounding box center [845, 335] width 48 height 26
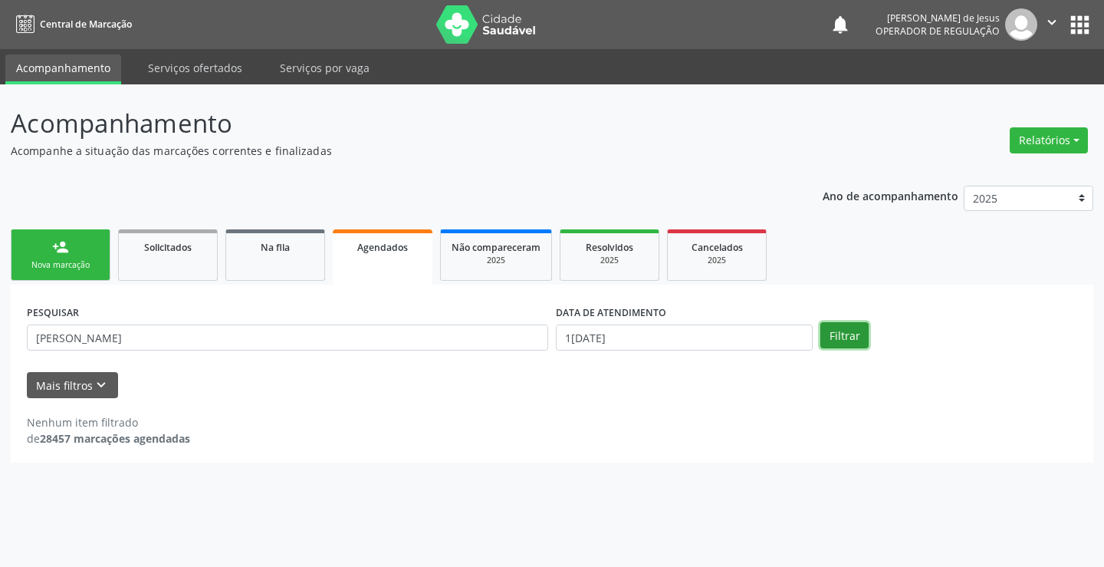
click at [844, 339] on button "Filtrar" at bounding box center [845, 335] width 48 height 26
click at [845, 339] on button "Filtrar" at bounding box center [845, 335] width 48 height 26
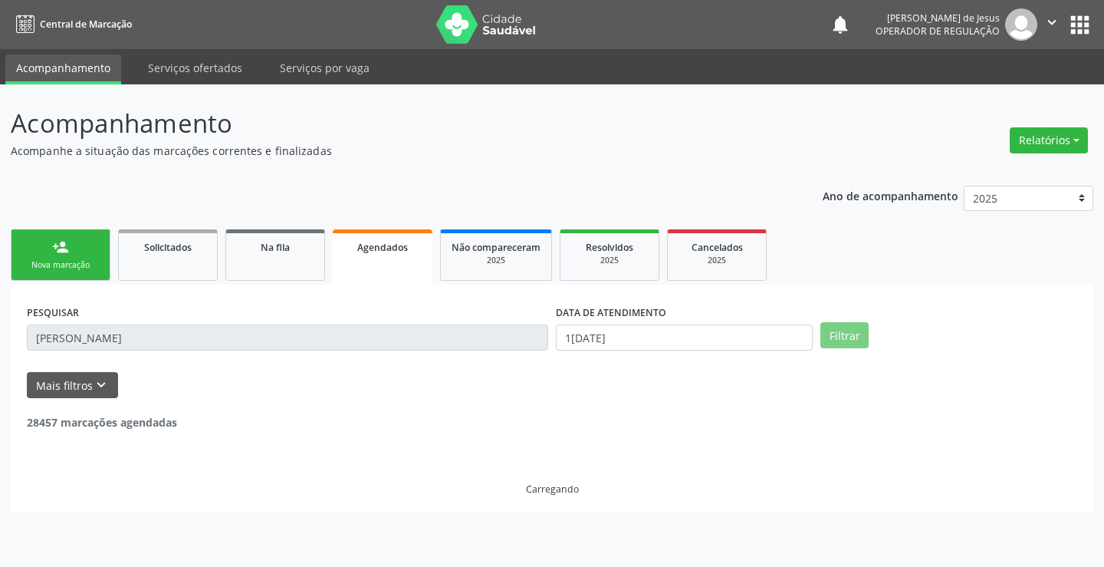
click at [845, 339] on button "Filtrar" at bounding box center [845, 335] width 48 height 26
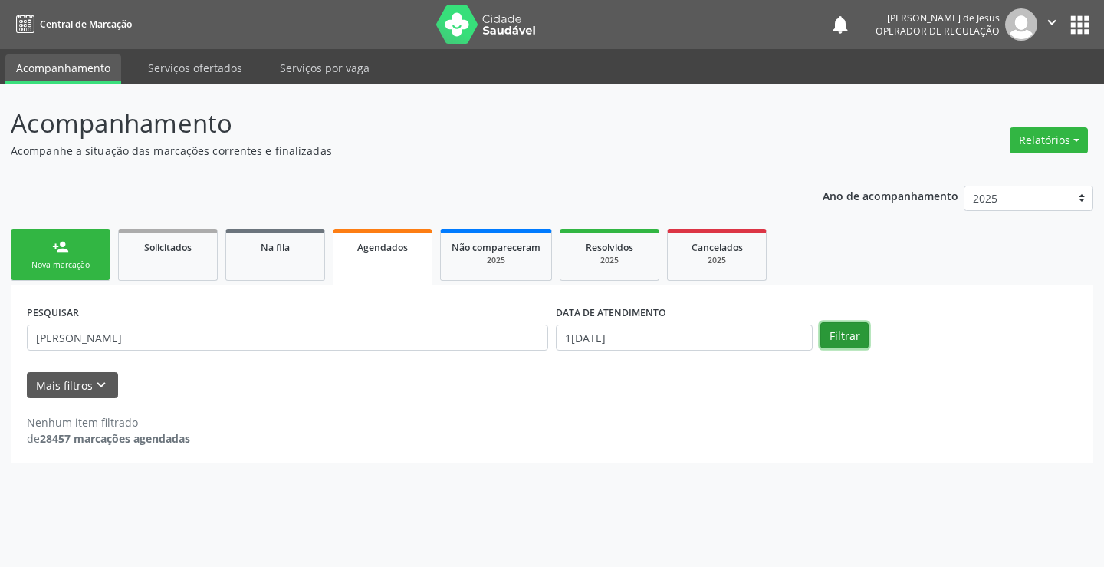
click at [845, 339] on button "Filtrar" at bounding box center [845, 335] width 48 height 26
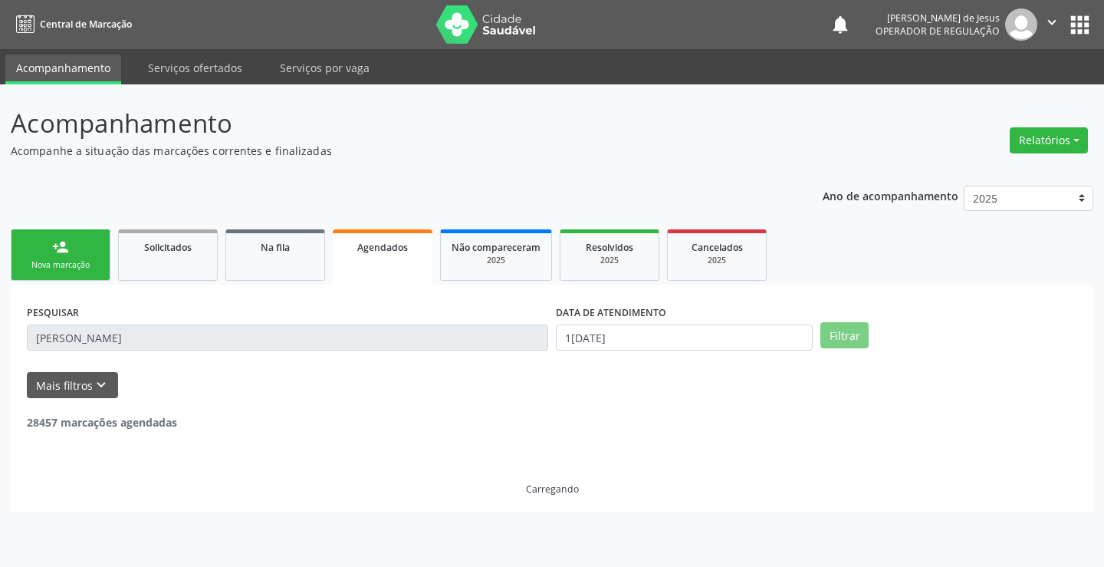
click at [845, 339] on button "Filtrar" at bounding box center [845, 335] width 48 height 26
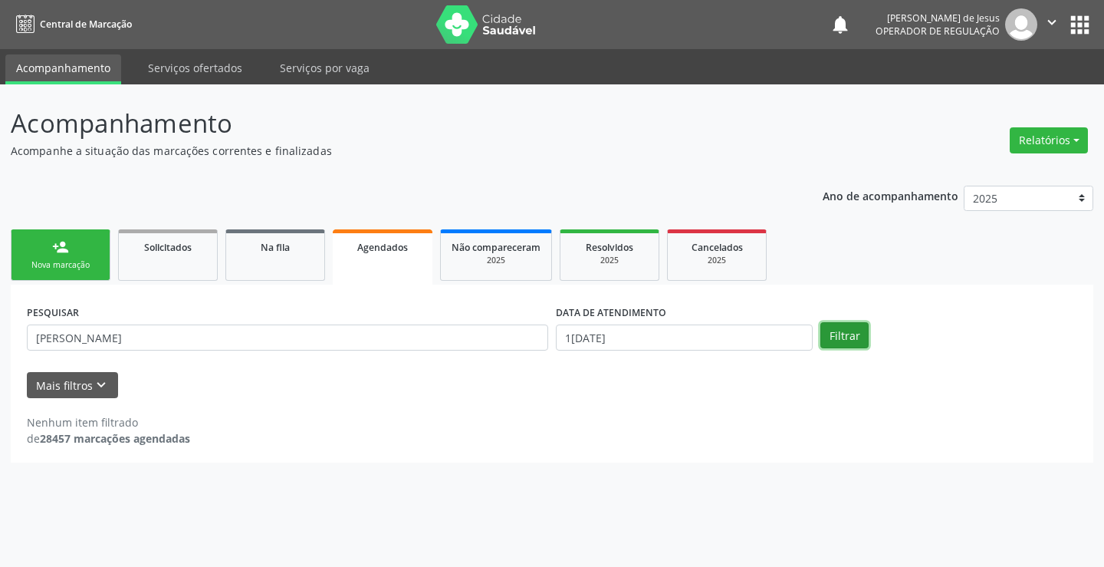
click at [845, 339] on button "Filtrar" at bounding box center [845, 335] width 48 height 26
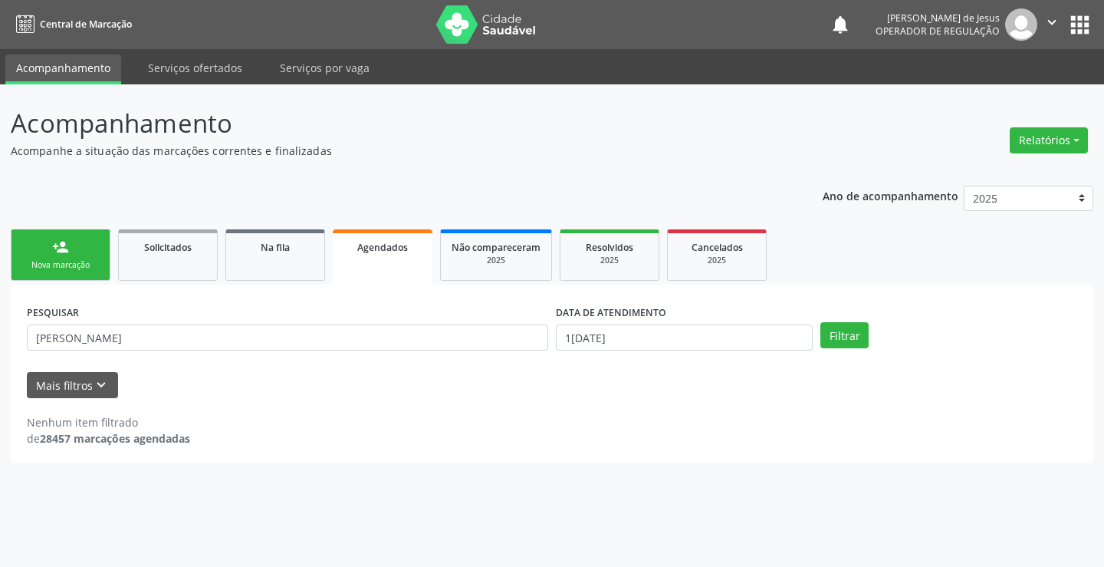
click at [70, 244] on link "person_add Nova marcação" at bounding box center [61, 254] width 100 height 51
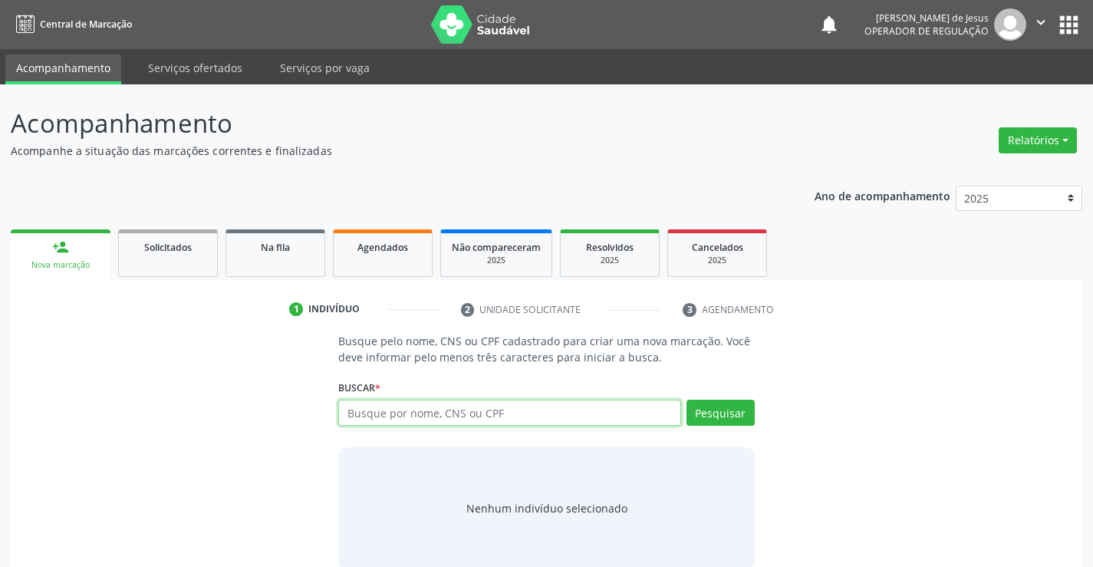
click at [404, 407] on input "text" at bounding box center [509, 413] width 342 height 26
click at [386, 406] on input "text" at bounding box center [509, 413] width 342 height 26
click at [367, 241] on span "Agendados" at bounding box center [382, 247] width 51 height 13
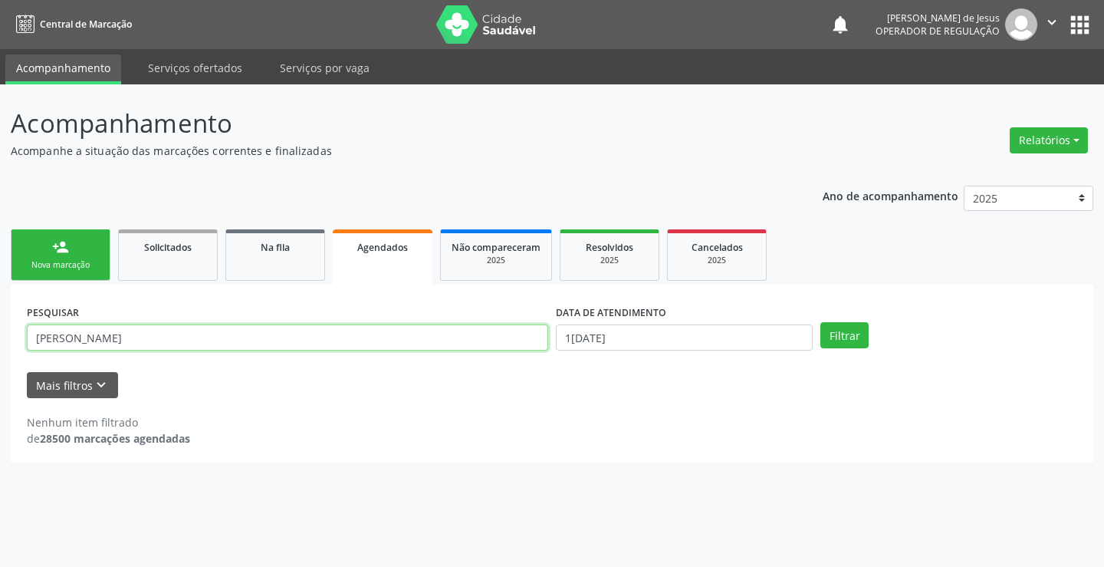
click at [307, 344] on input "[PERSON_NAME]" at bounding box center [287, 337] width 521 height 26
click at [61, 263] on div "Nova marcação" at bounding box center [60, 265] width 77 height 12
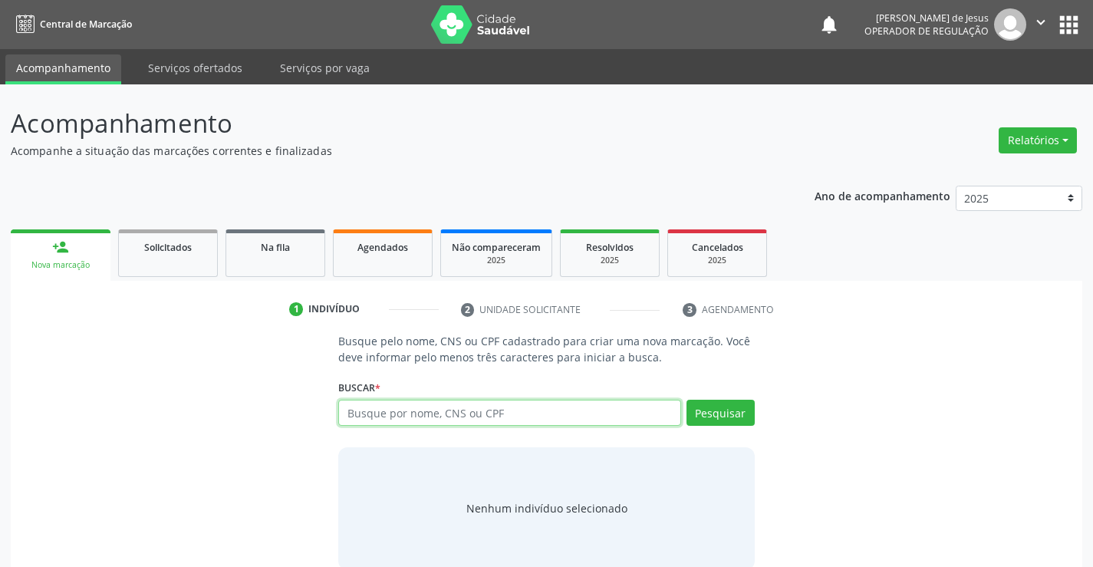
click at [381, 417] on input "text" at bounding box center [509, 413] width 342 height 26
click at [400, 408] on input "text" at bounding box center [509, 413] width 342 height 26
type input "700609927394062"
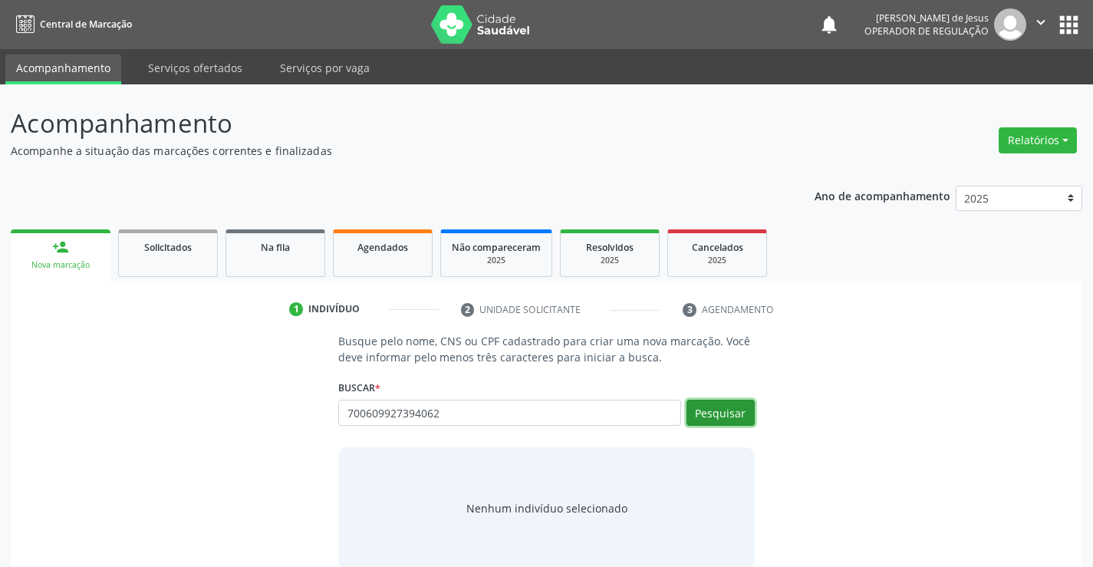
click at [742, 406] on button "Pesquisar" at bounding box center [720, 413] width 68 height 26
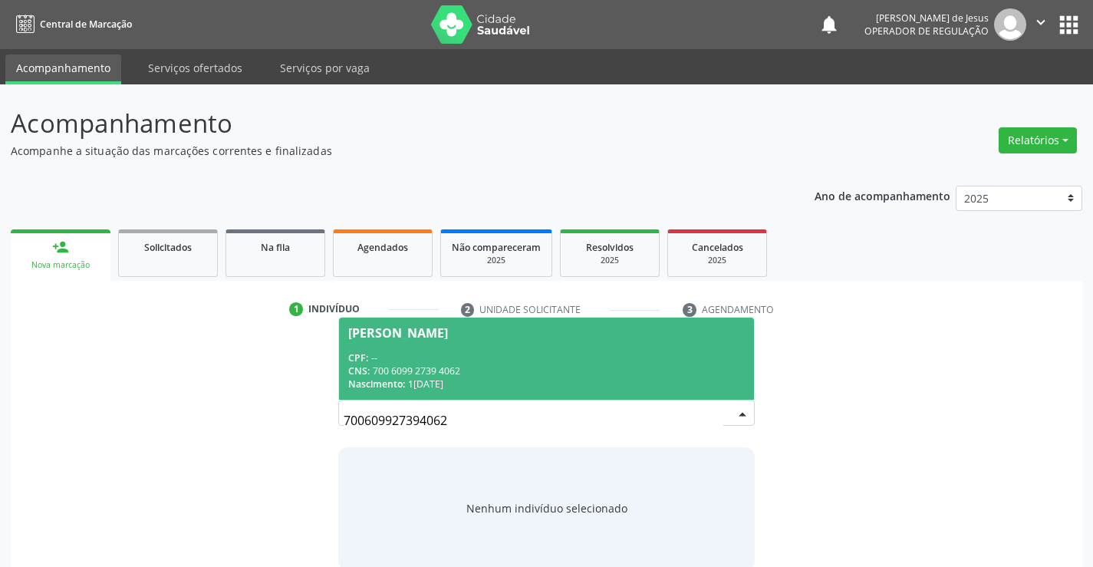
click at [382, 325] on span "[PERSON_NAME] CPF: -- CNS: 700 6099 2739 4062 Nascimento: 11[DATE]" at bounding box center [546, 358] width 414 height 82
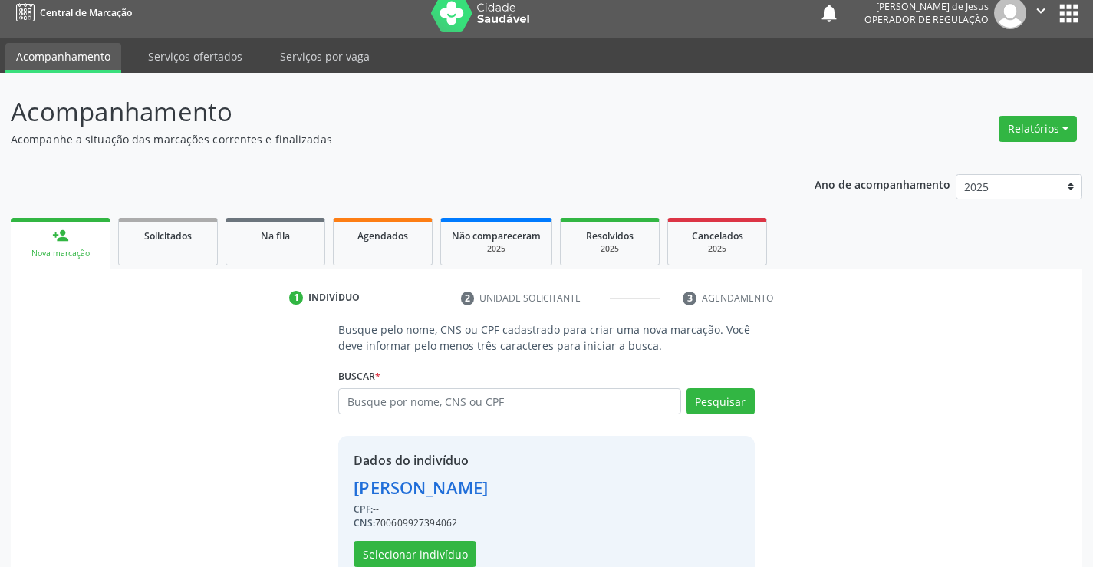
scroll to position [48, 0]
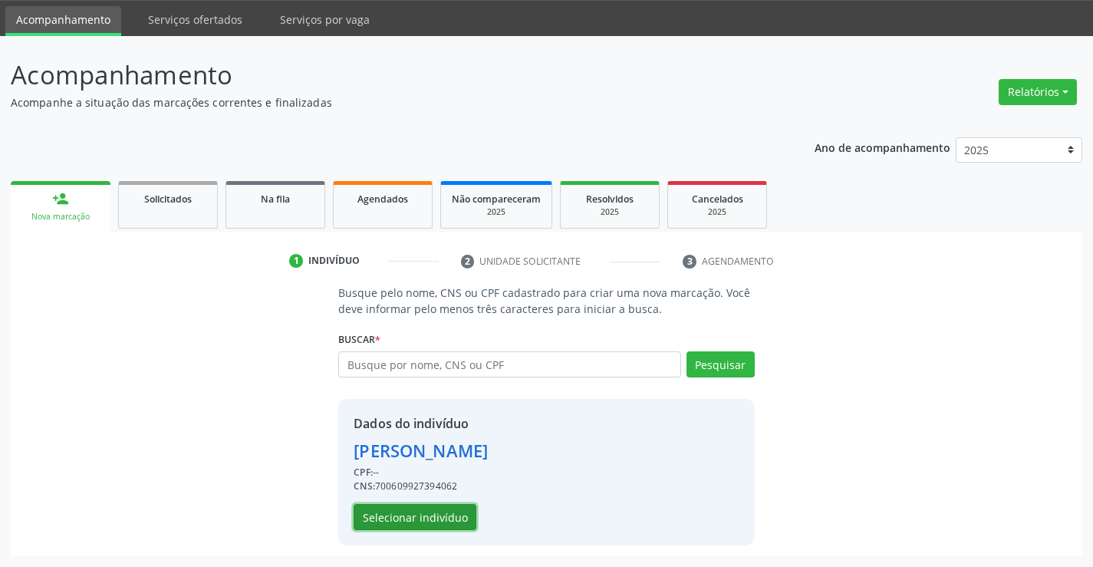
click at [365, 509] on button "Selecionar indivíduo" at bounding box center [415, 517] width 123 height 26
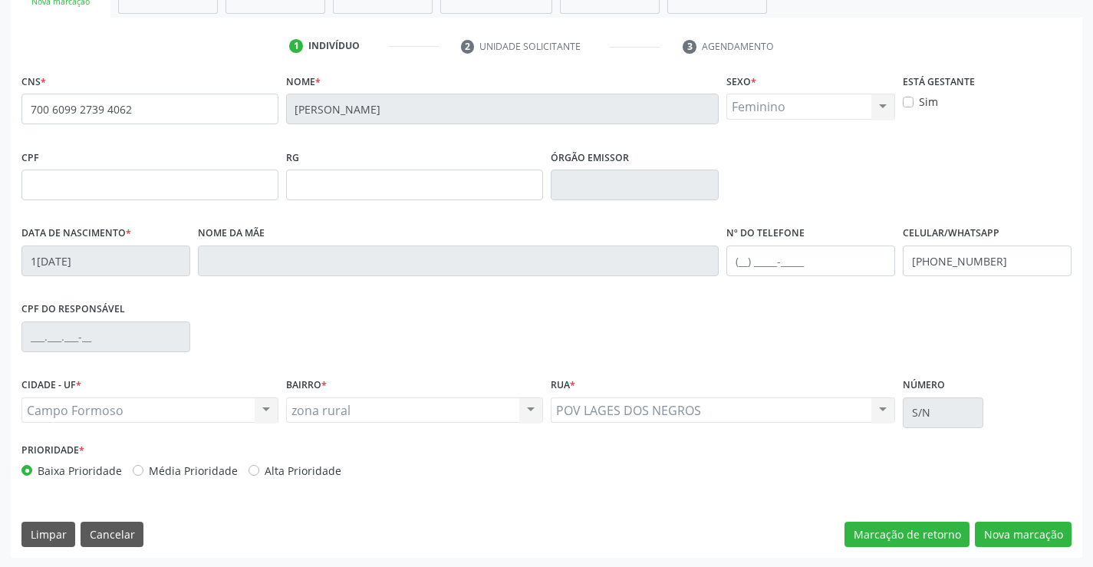
scroll to position [265, 0]
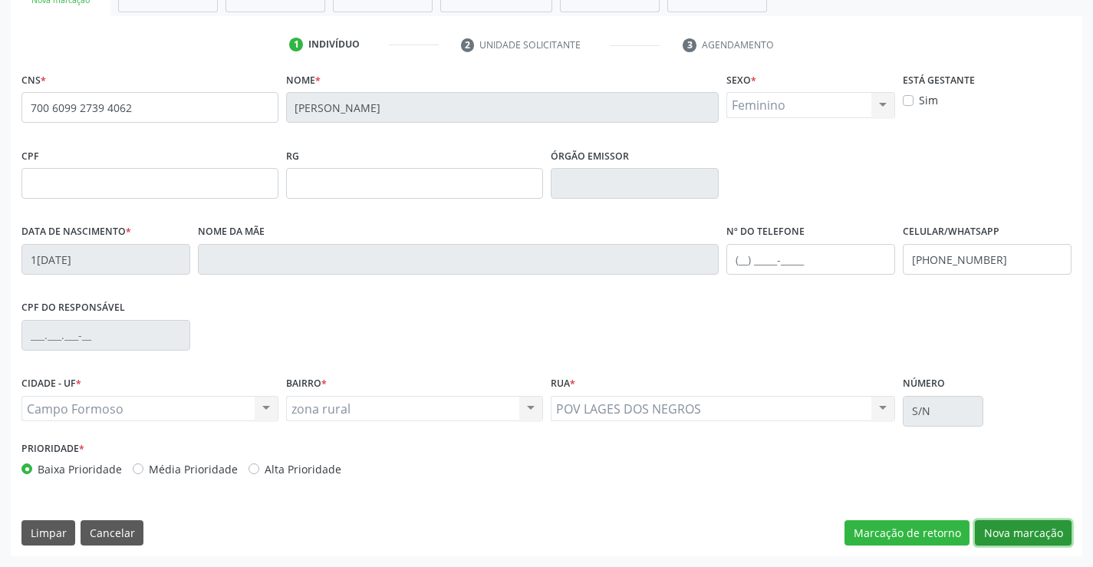
click at [1006, 533] on button "Nova marcação" at bounding box center [1023, 533] width 97 height 26
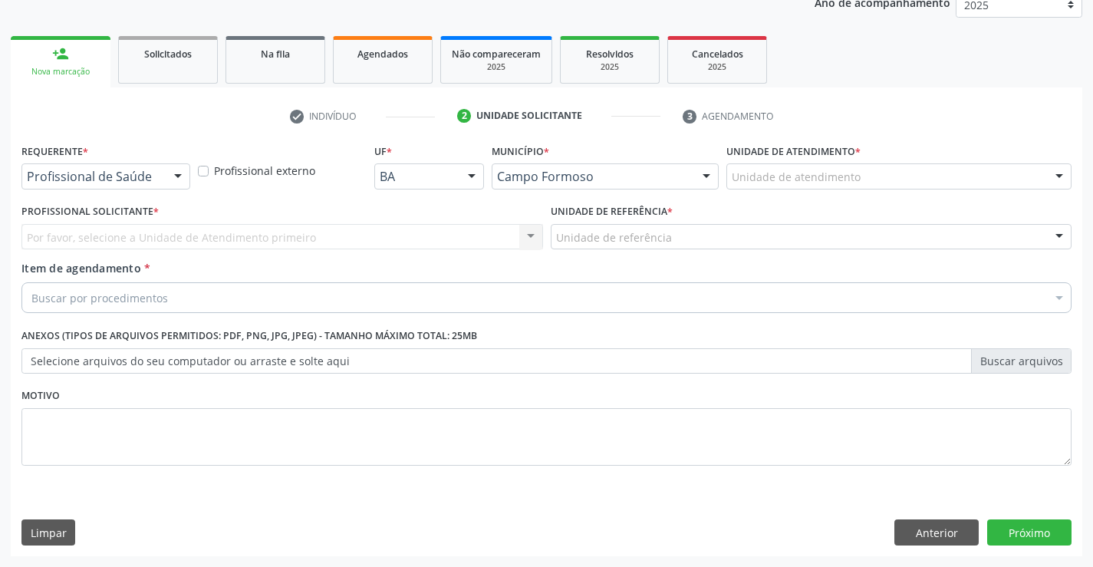
scroll to position [193, 0]
click at [179, 163] on div "Requerente * Profissional de Saúde Profissional de Saúde Paciente Nenhum result…" at bounding box center [105, 164] width 169 height 49
click at [176, 179] on div at bounding box center [177, 177] width 23 height 26
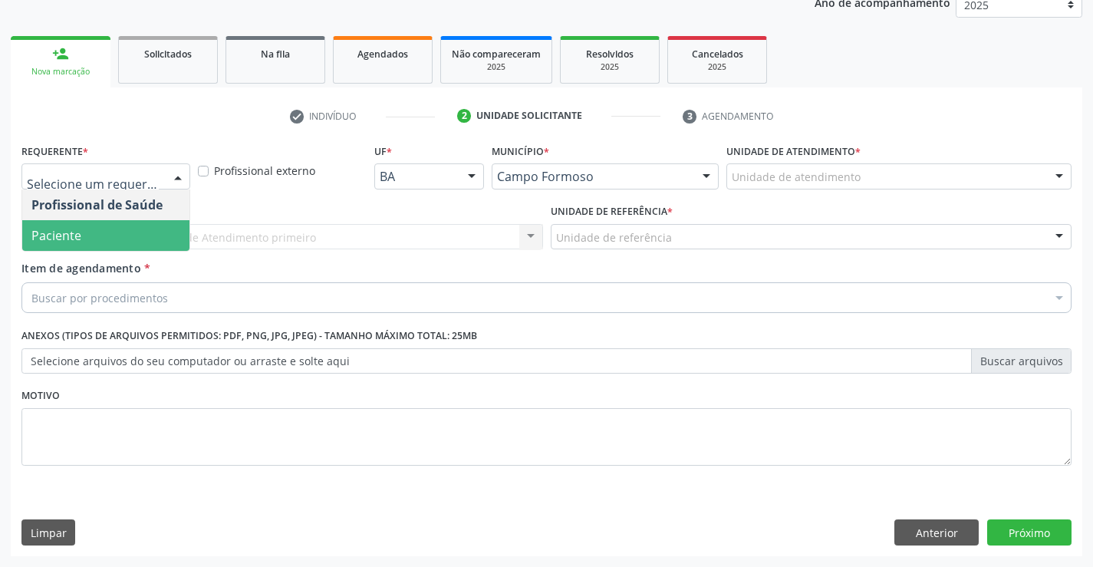
click at [158, 233] on span "Paciente" at bounding box center [105, 235] width 167 height 31
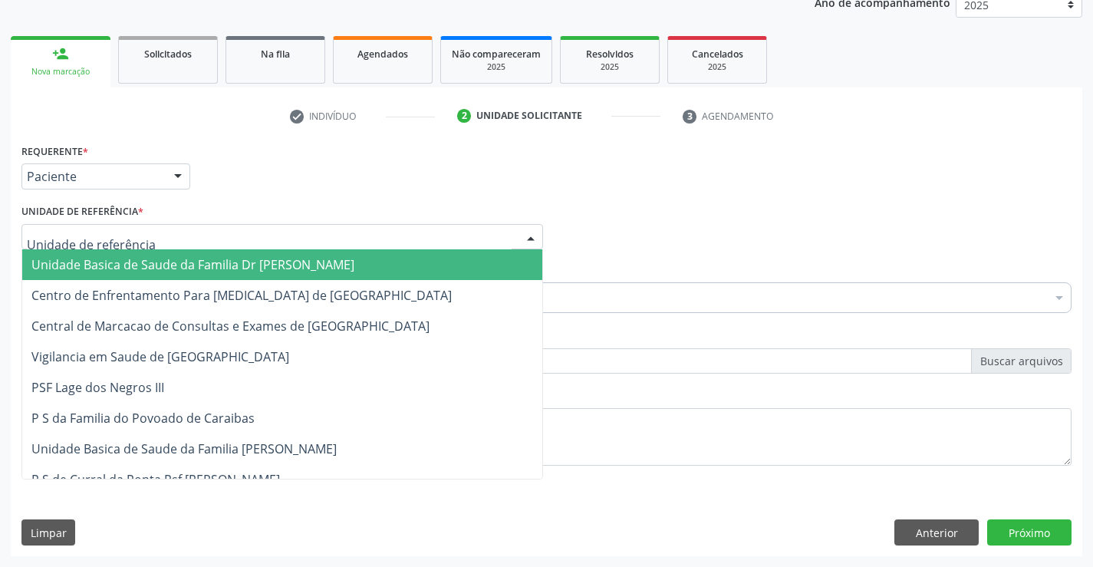
click at [209, 232] on div at bounding box center [281, 237] width 521 height 26
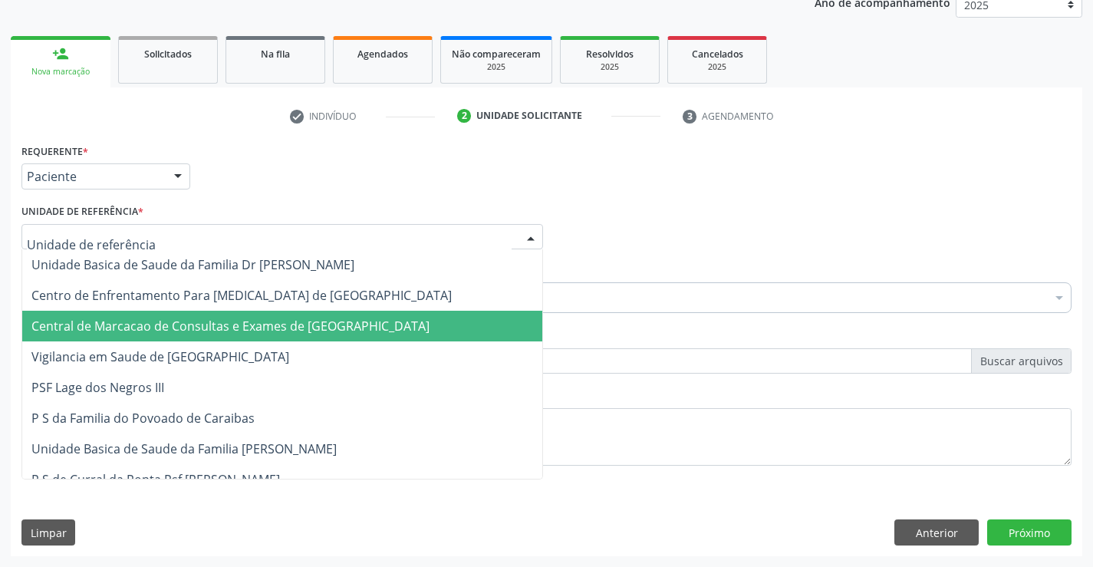
click at [232, 321] on span "Central de Marcacao de Consultas e Exames de [GEOGRAPHIC_DATA]" at bounding box center [230, 325] width 398 height 17
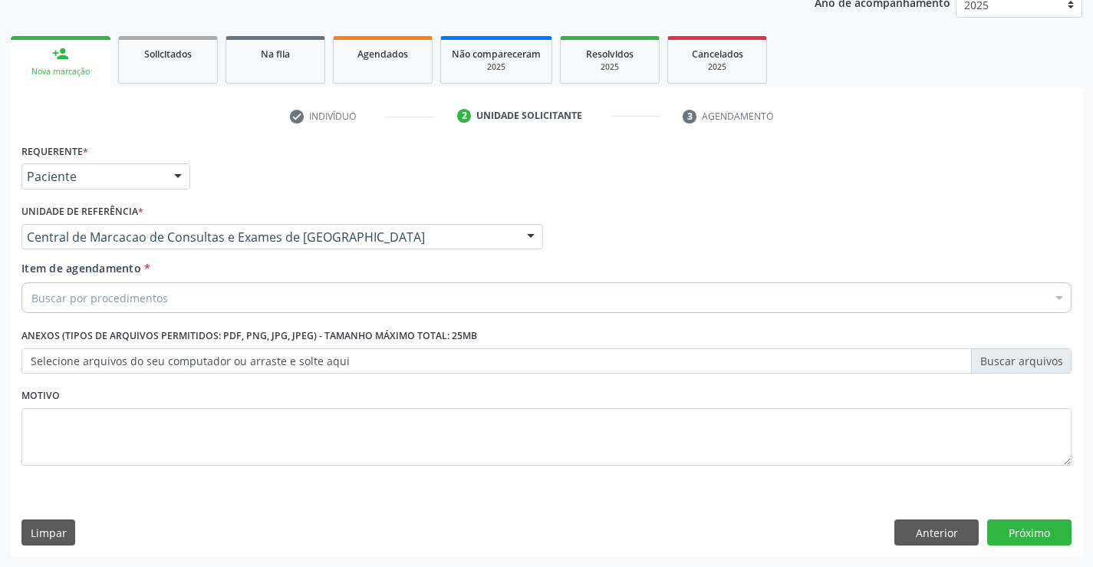
click at [275, 308] on div "Buscar por procedimentos" at bounding box center [546, 297] width 1050 height 31
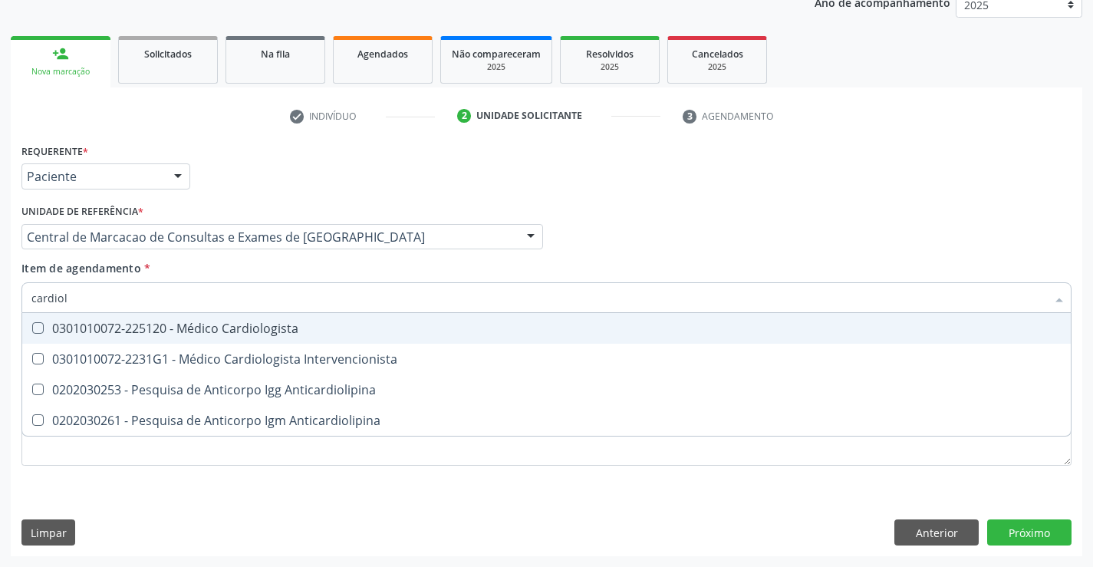
type input "cardiolo"
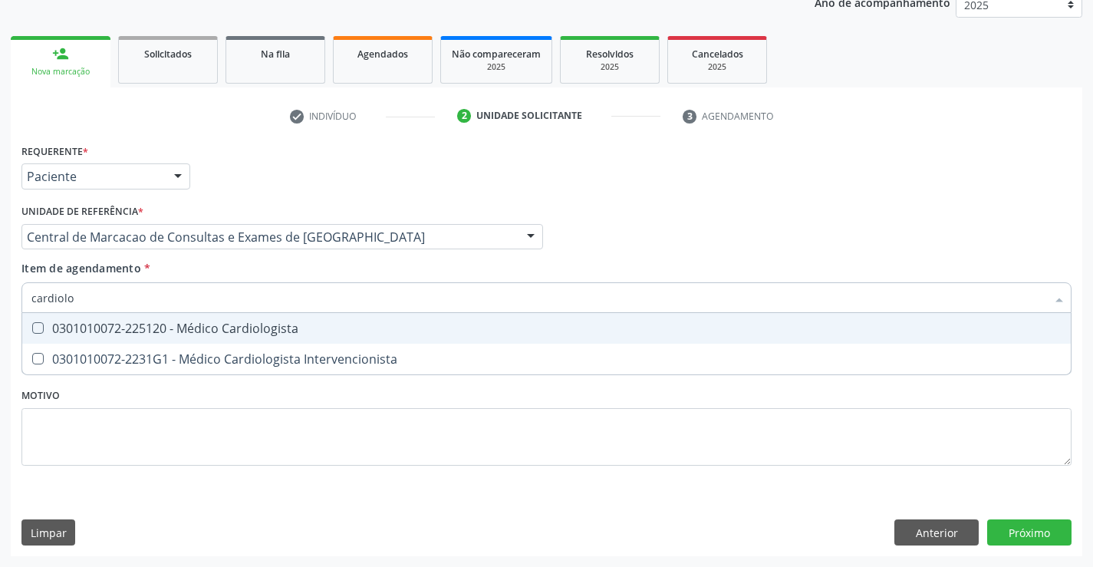
click at [270, 334] on div "0301010072-225120 - Médico Cardiologista" at bounding box center [546, 328] width 1030 height 12
checkbox Cardiologista "true"
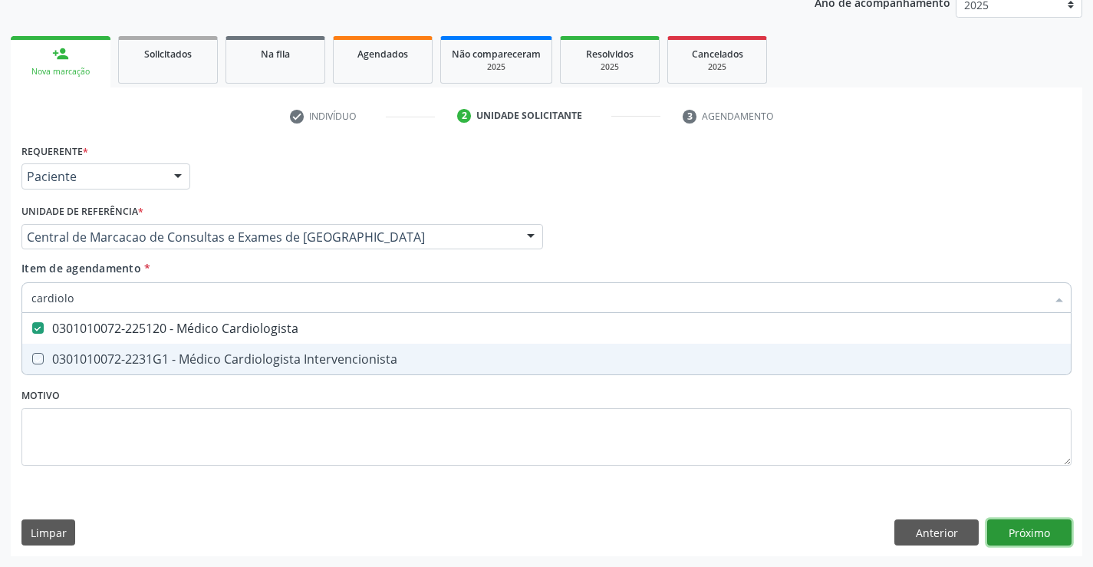
click at [1031, 529] on div "Requerente * Paciente Profissional de Saúde Paciente Nenhum resultado encontrad…" at bounding box center [546, 348] width 1071 height 416
checkbox Intervencionista "true"
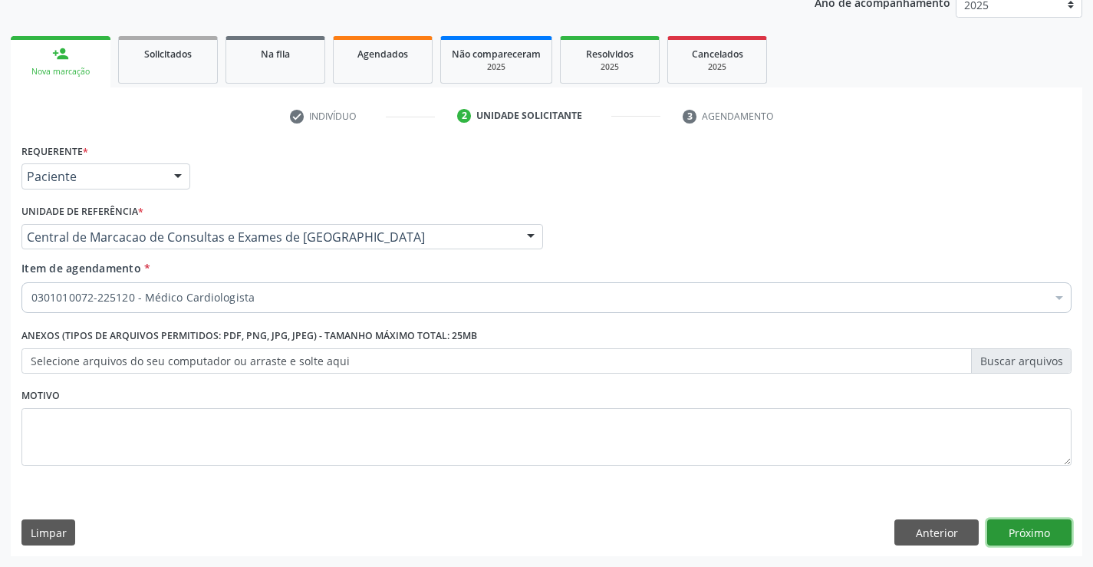
click at [1040, 527] on button "Próximo" at bounding box center [1029, 532] width 84 height 26
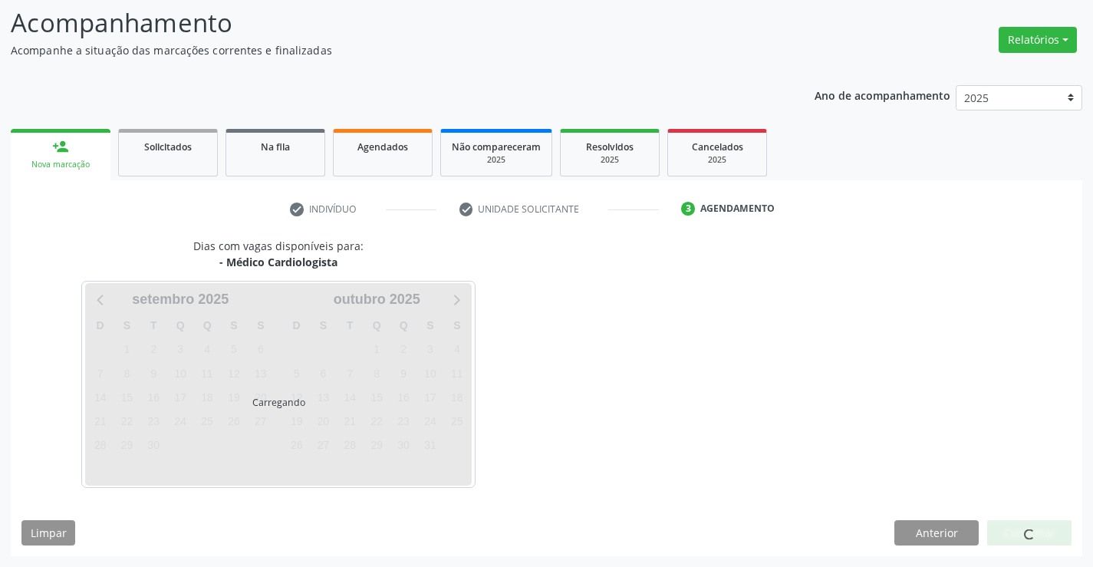
scroll to position [100, 0]
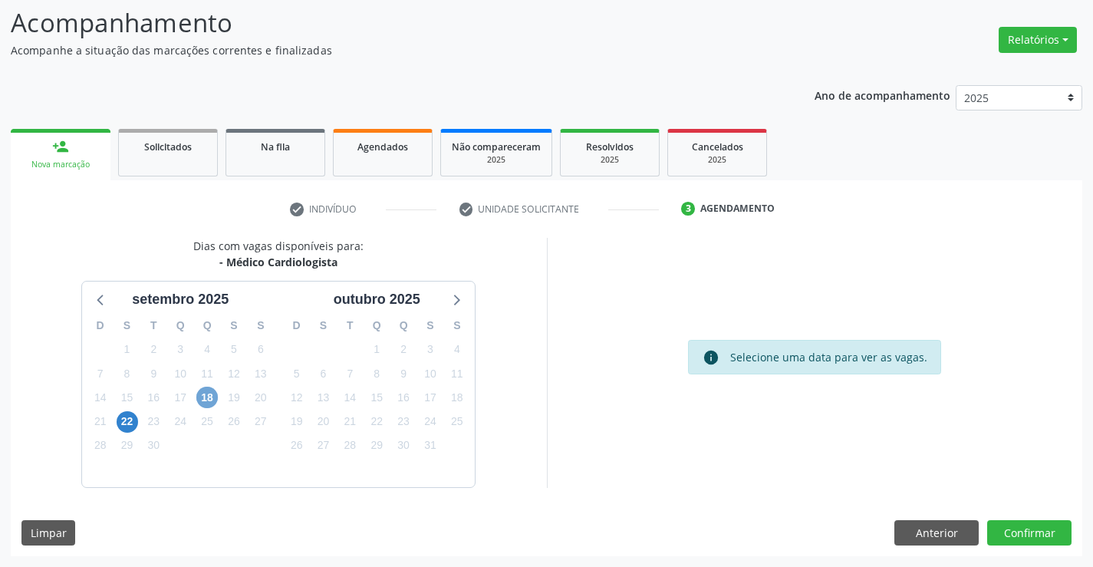
click at [212, 399] on span "18" at bounding box center [206, 396] width 21 height 21
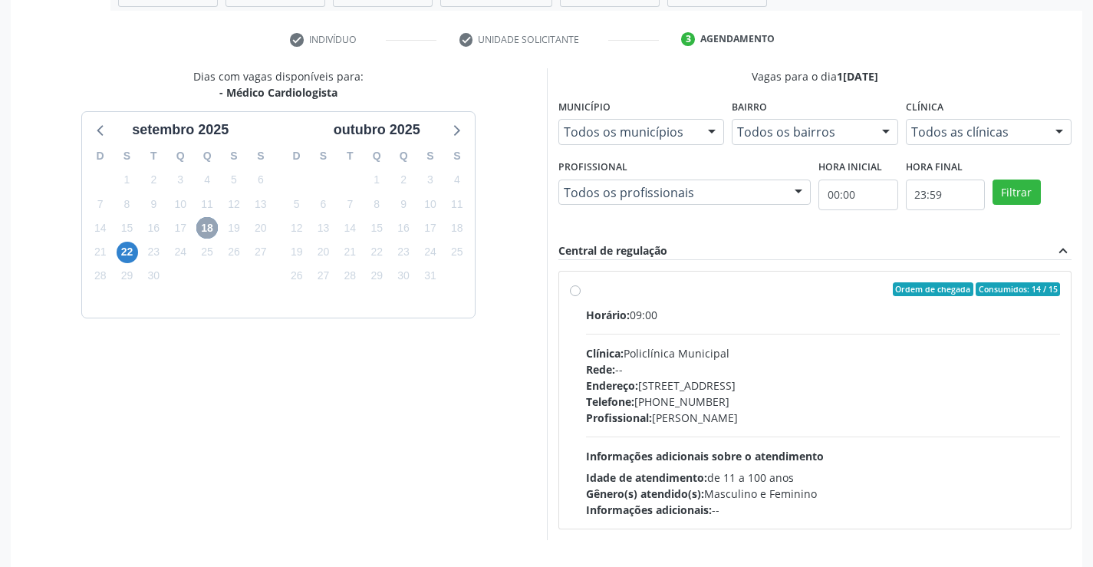
scroll to position [322, 0]
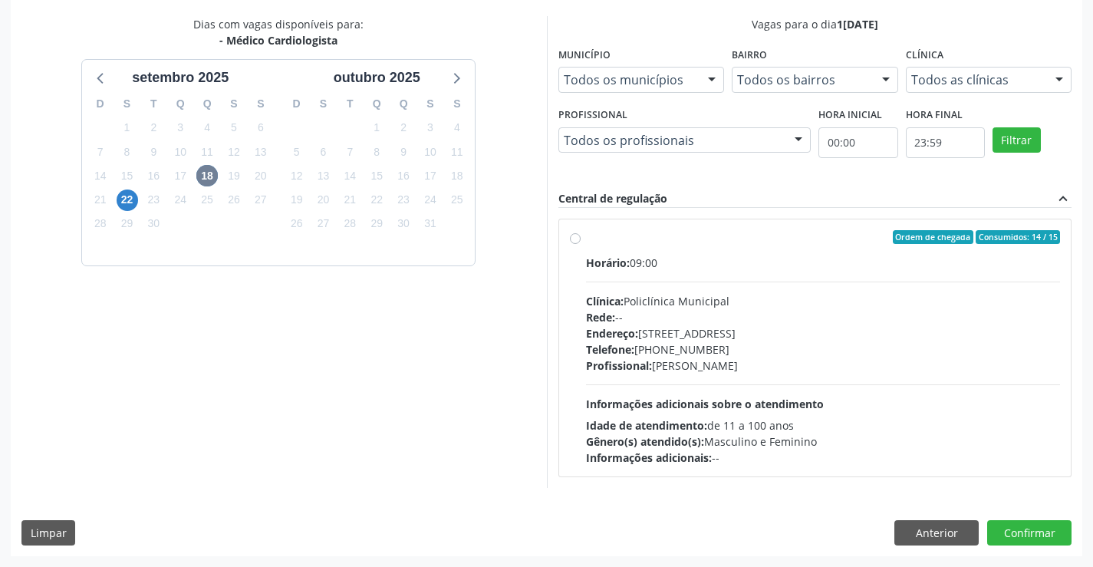
click at [666, 343] on div "Telefone: [PHONE_NUMBER]" at bounding box center [823, 349] width 475 height 16
click at [581, 244] on input "Ordem de chegada Consumidos: 14 / 15 Horário: 09:00 Clínica: Policlínica Munici…" at bounding box center [575, 237] width 11 height 14
radio input "true"
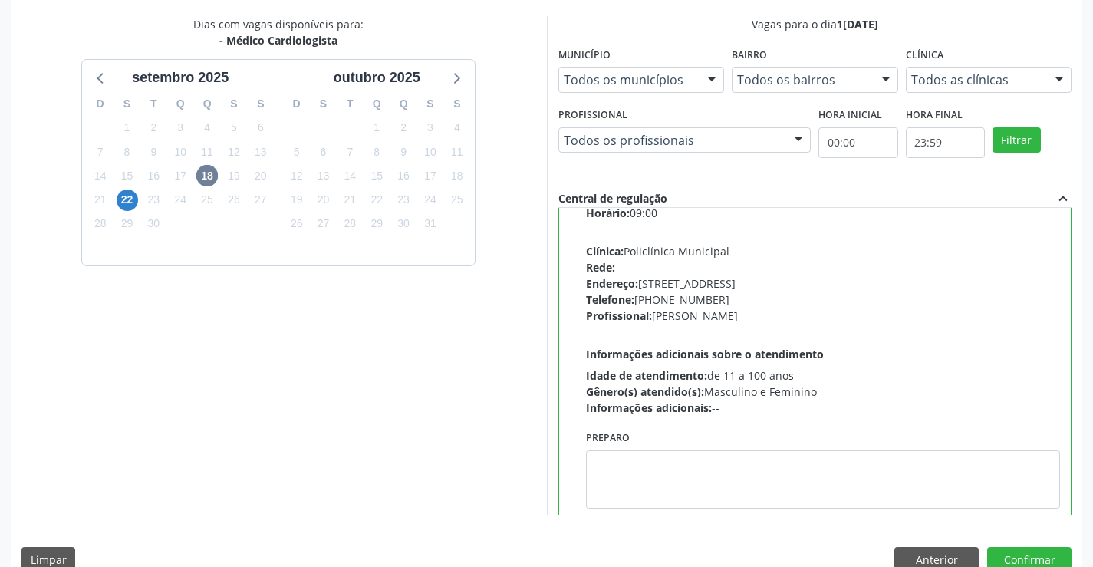
scroll to position [76, 0]
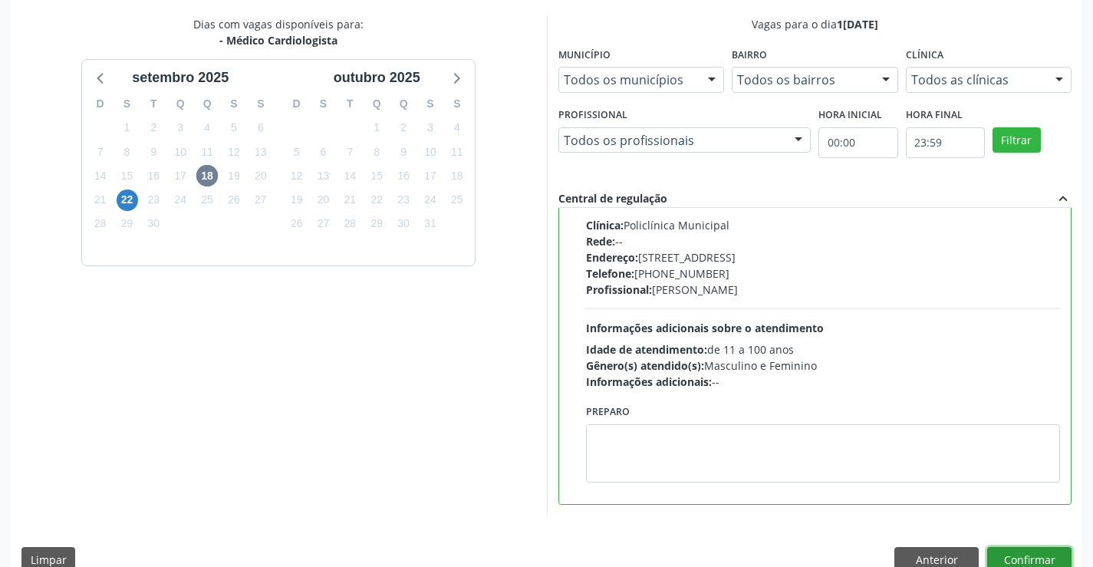
click at [1010, 560] on button "Confirmar" at bounding box center [1029, 560] width 84 height 26
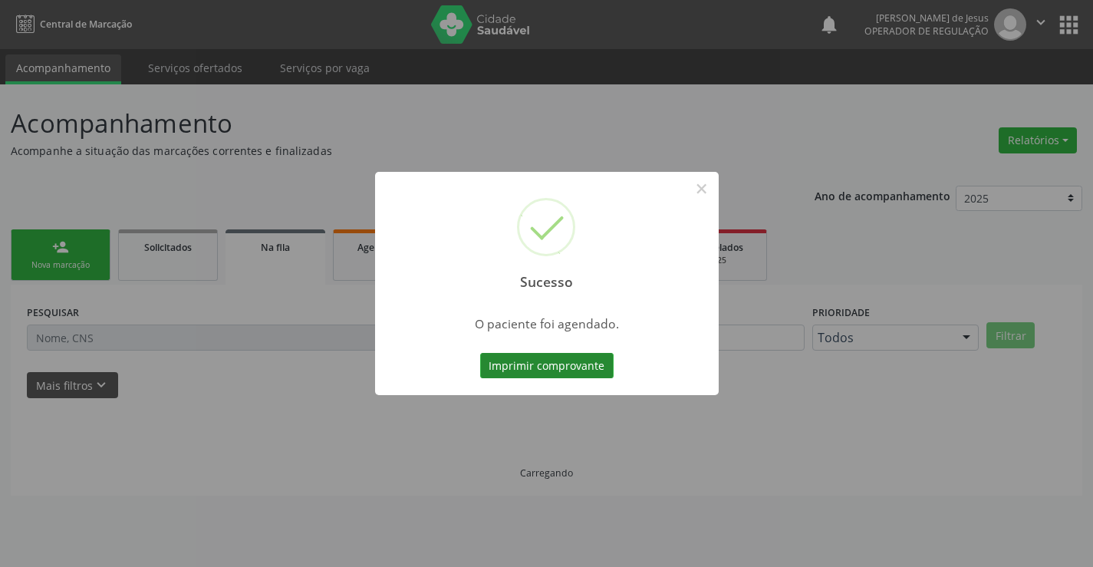
scroll to position [0, 0]
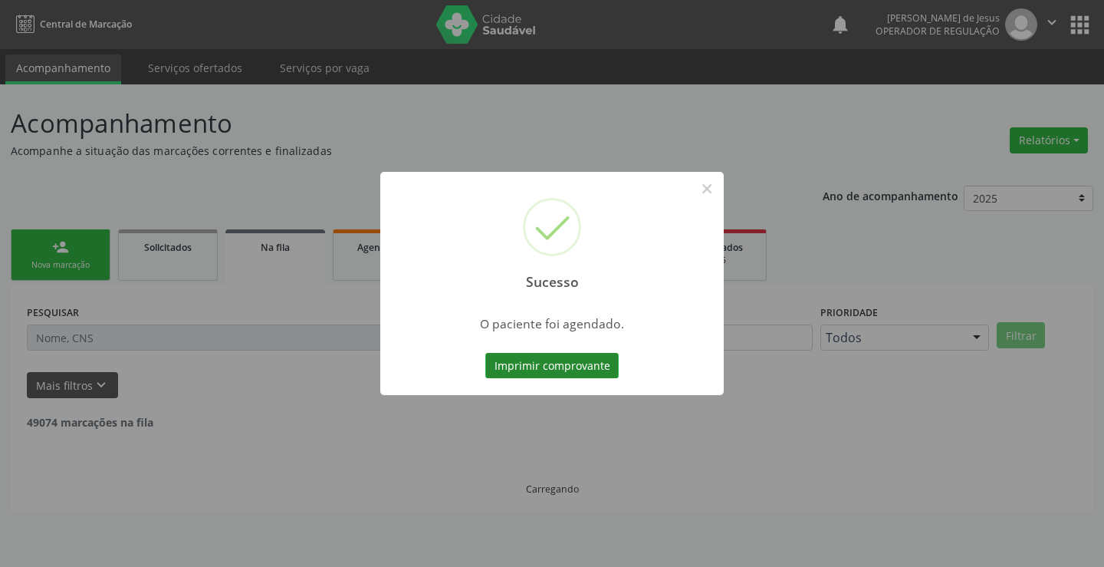
click at [570, 364] on button "Imprimir comprovante" at bounding box center [551, 366] width 133 height 26
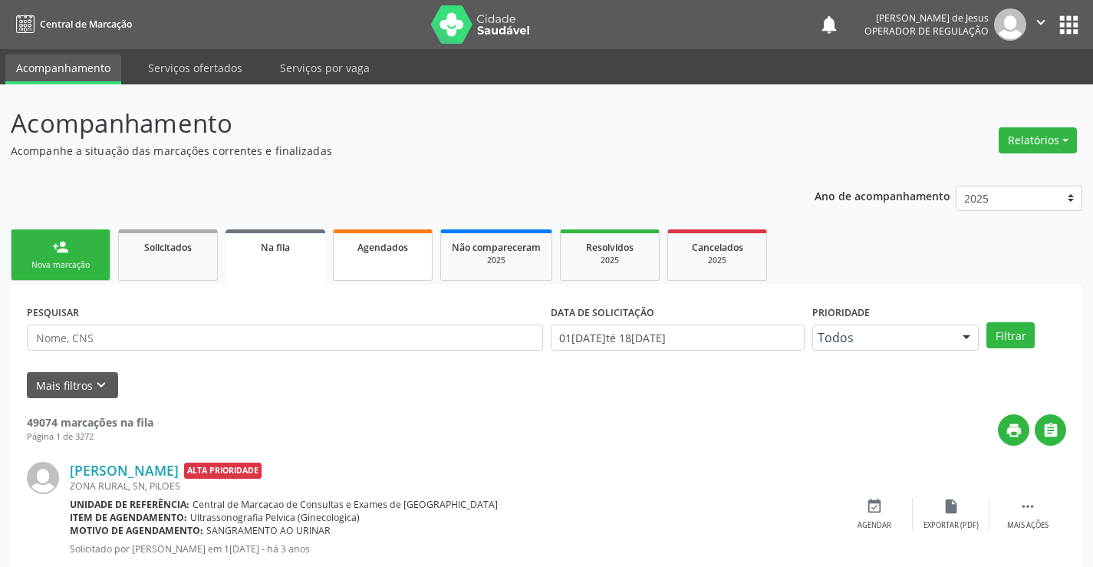
click at [403, 271] on link "Agendados" at bounding box center [383, 254] width 100 height 51
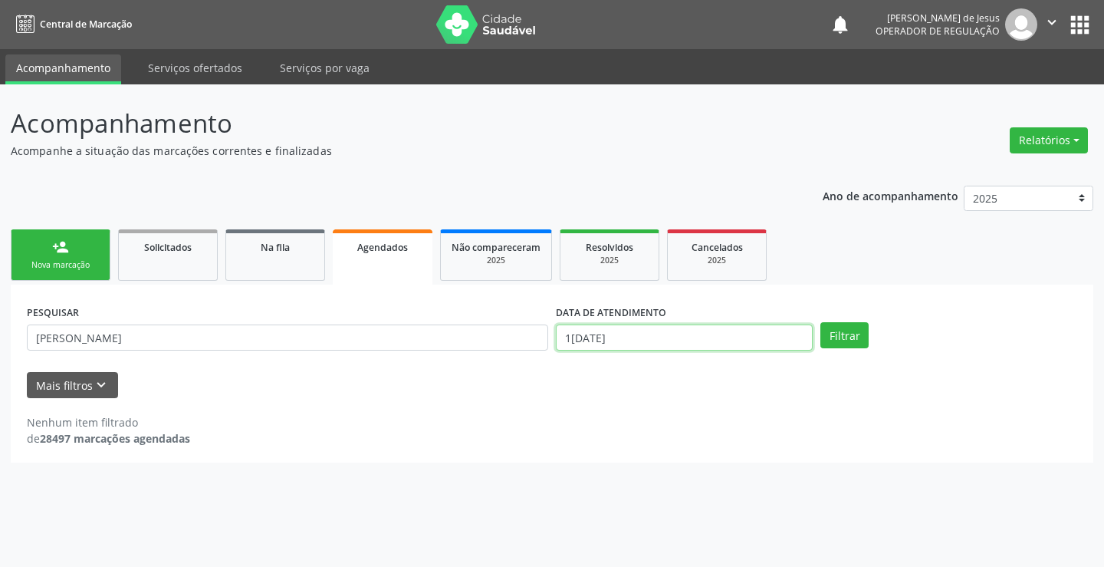
click at [614, 344] on input "1[DATE]" at bounding box center [684, 337] width 257 height 26
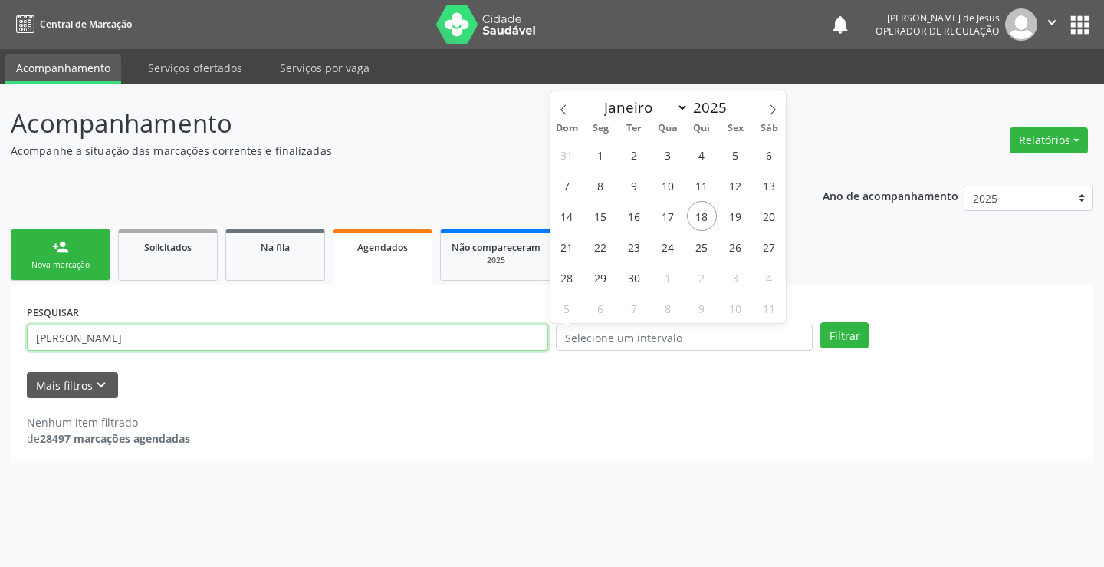
click at [511, 346] on input "[PERSON_NAME]" at bounding box center [287, 337] width 521 height 26
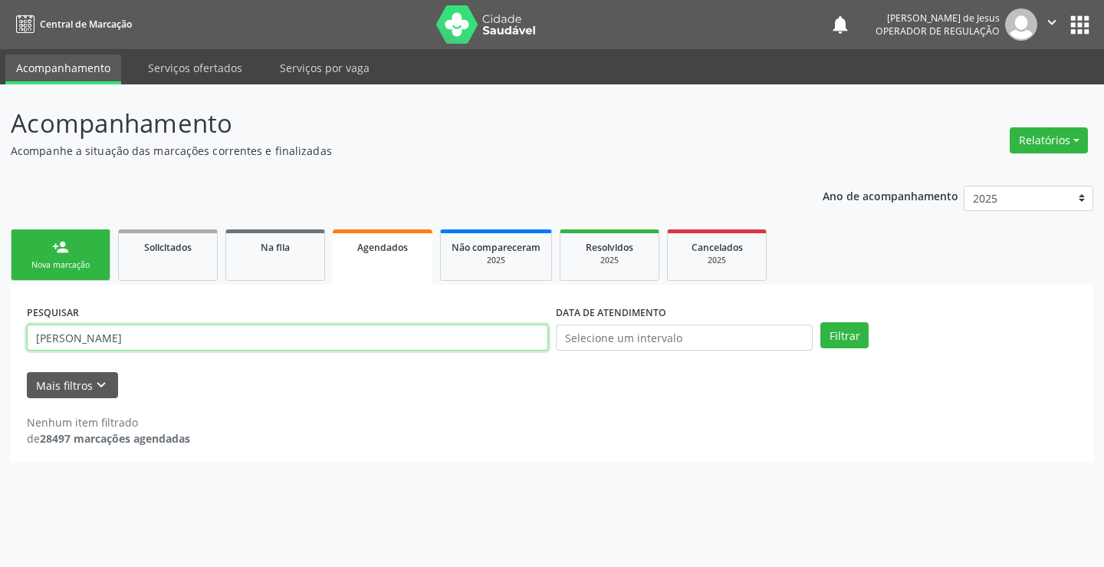
click at [511, 346] on input "[PERSON_NAME]" at bounding box center [287, 337] width 521 height 26
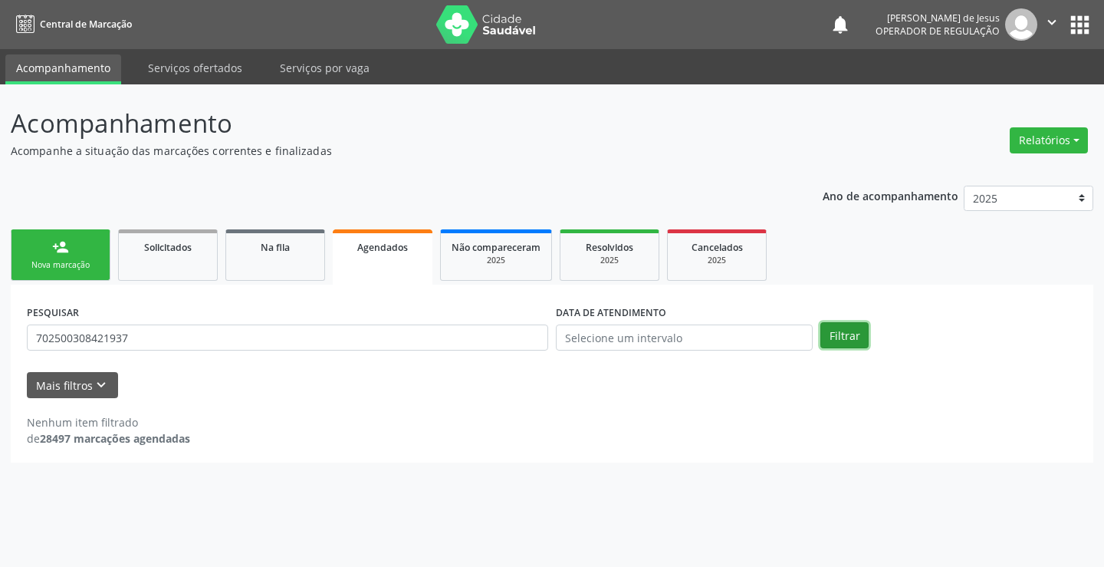
click at [849, 334] on button "Filtrar" at bounding box center [845, 335] width 48 height 26
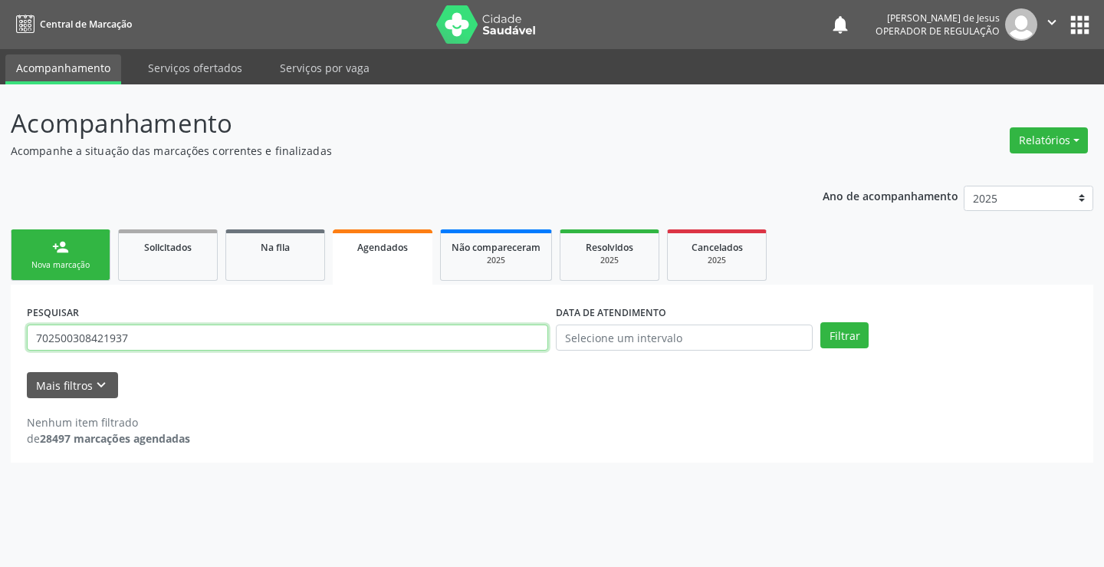
click at [186, 334] on input "702500308421937" at bounding box center [287, 337] width 521 height 26
click at [185, 334] on input "702500308421937" at bounding box center [287, 337] width 521 height 26
type input "7025003"
click at [192, 331] on input "7025003" at bounding box center [287, 337] width 521 height 26
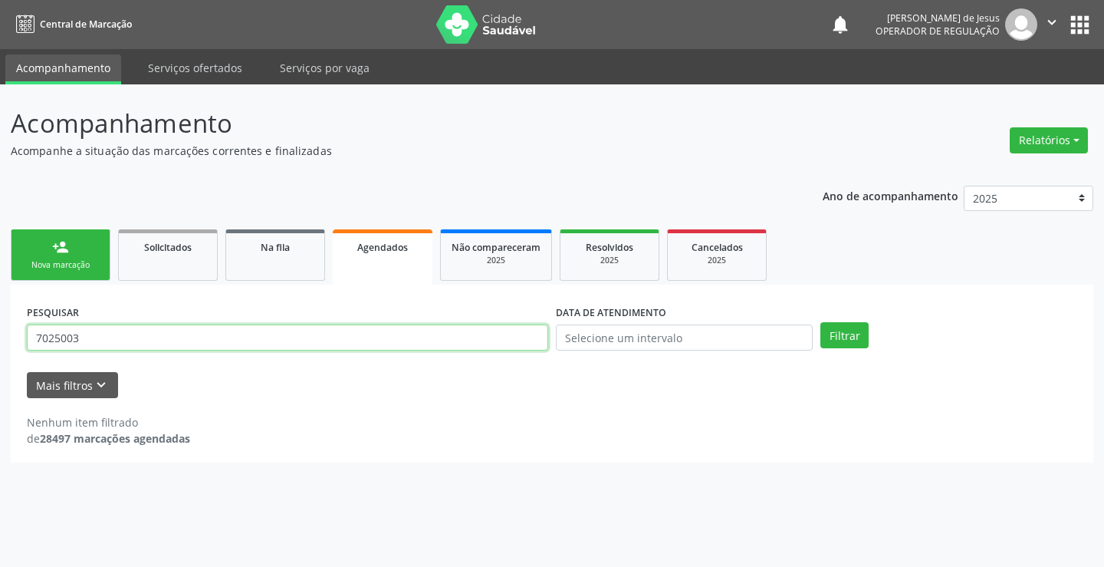
click at [192, 331] on input "7025003" at bounding box center [287, 337] width 521 height 26
type input "700407728337050"
click at [821, 322] on button "Filtrar" at bounding box center [845, 335] width 48 height 26
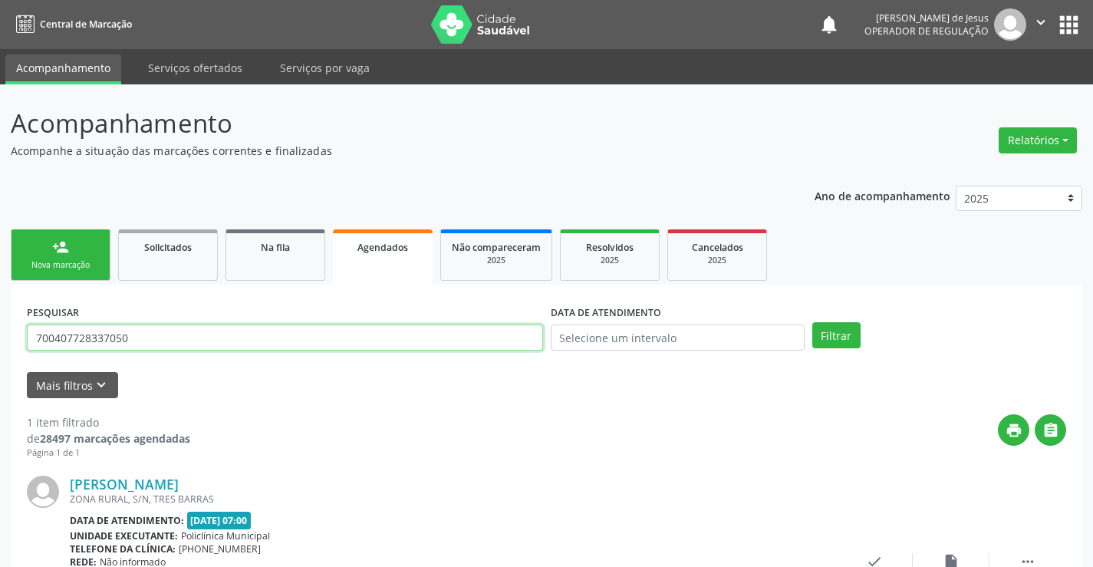
click at [395, 342] on input "700407728337050" at bounding box center [285, 337] width 516 height 26
type input "700006065498003"
click at [812, 322] on button "Filtrar" at bounding box center [836, 335] width 48 height 26
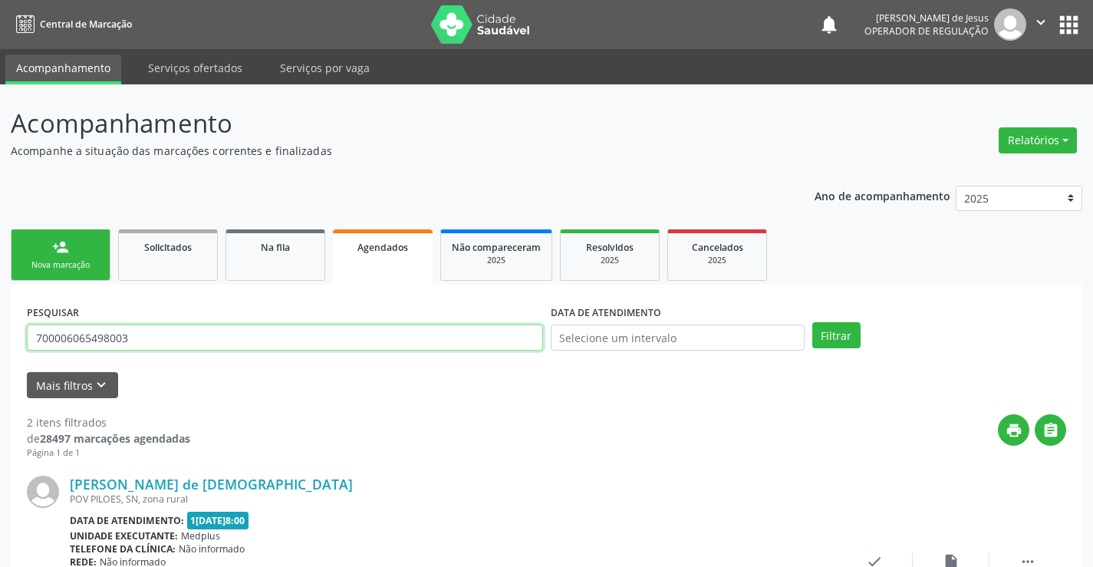
click at [455, 341] on input "700006065498003" at bounding box center [285, 337] width 516 height 26
type input "700205990937728"
click at [812, 322] on button "Filtrar" at bounding box center [836, 335] width 48 height 26
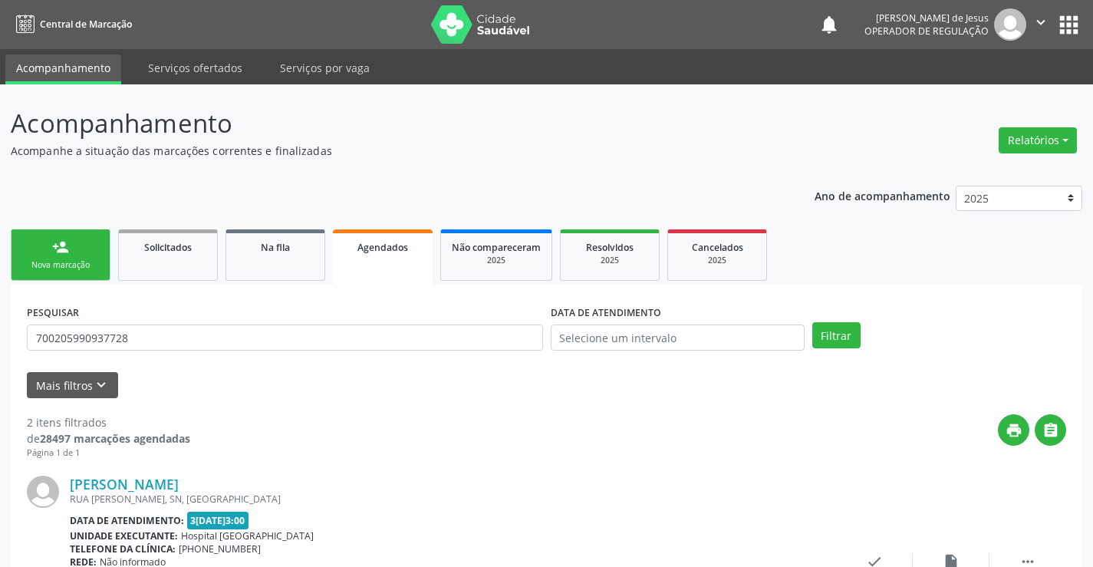
click at [420, 324] on div "PESQUISAR 700205990937728" at bounding box center [285, 331] width 524 height 60
click at [403, 337] on input "700205990937728" at bounding box center [285, 337] width 516 height 26
type input "702805128840763"
click at [812, 322] on button "Filtrar" at bounding box center [836, 335] width 48 height 26
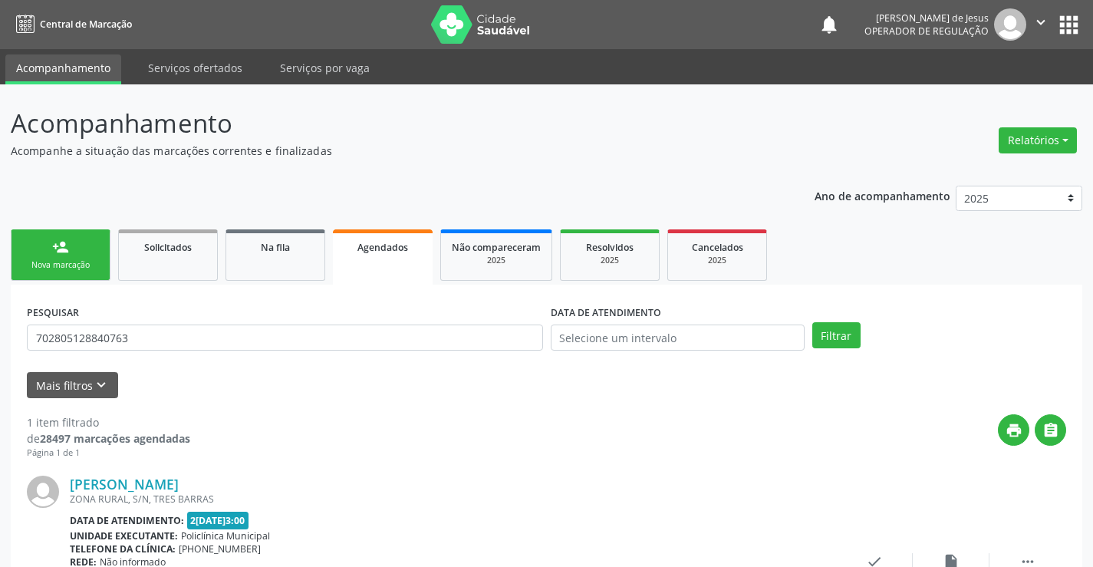
click at [282, 358] on div "PESQUISAR 702805128840763" at bounding box center [285, 331] width 524 height 60
click at [278, 347] on input "702805128840763" at bounding box center [285, 337] width 516 height 26
type input "7002069932720"
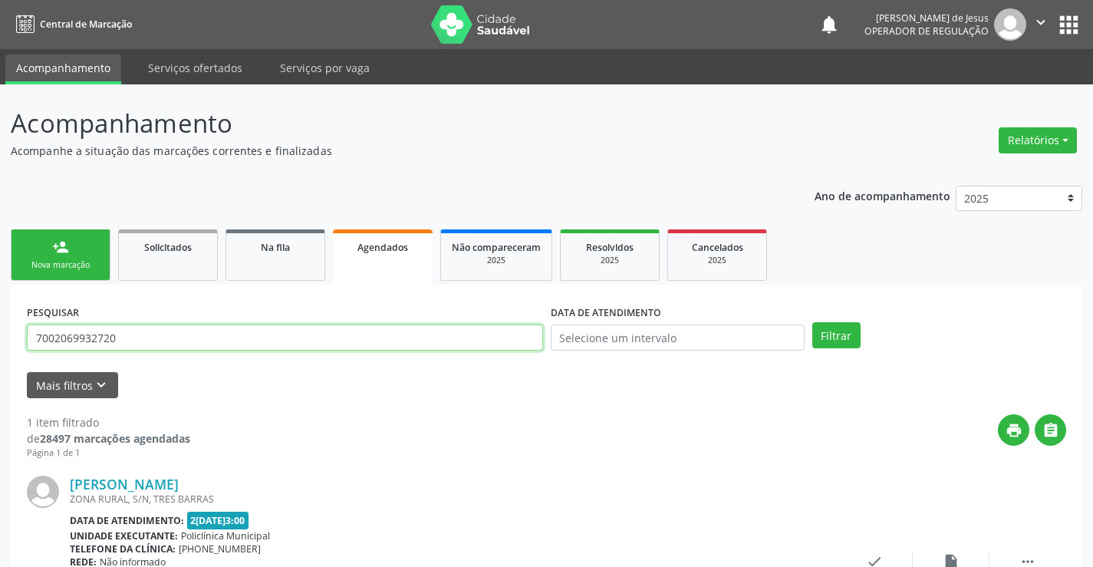
click at [812, 322] on button "Filtrar" at bounding box center [836, 335] width 48 height 26
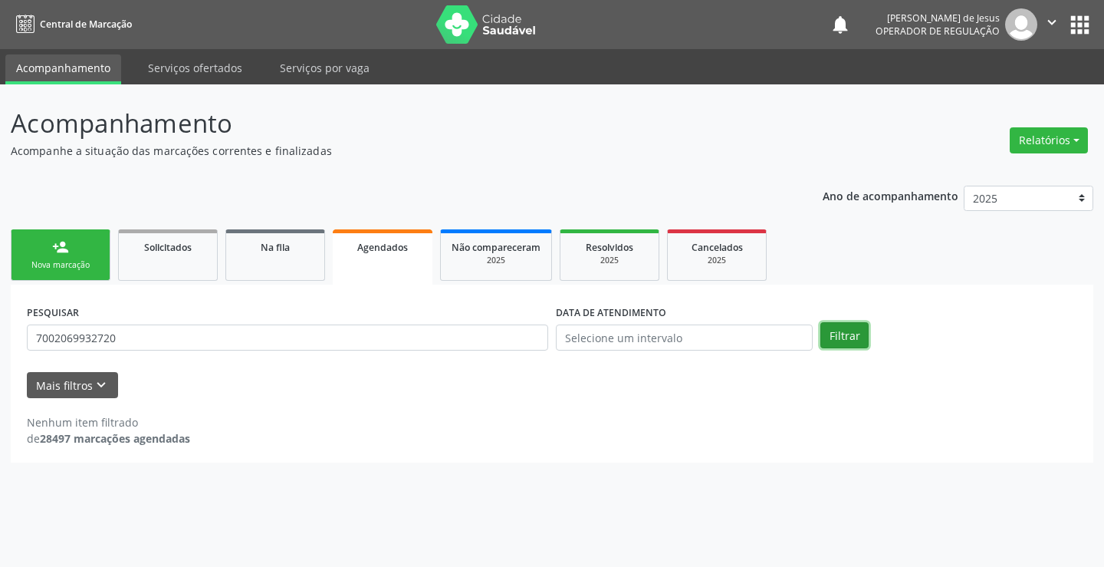
click at [841, 341] on button "Filtrar" at bounding box center [845, 335] width 48 height 26
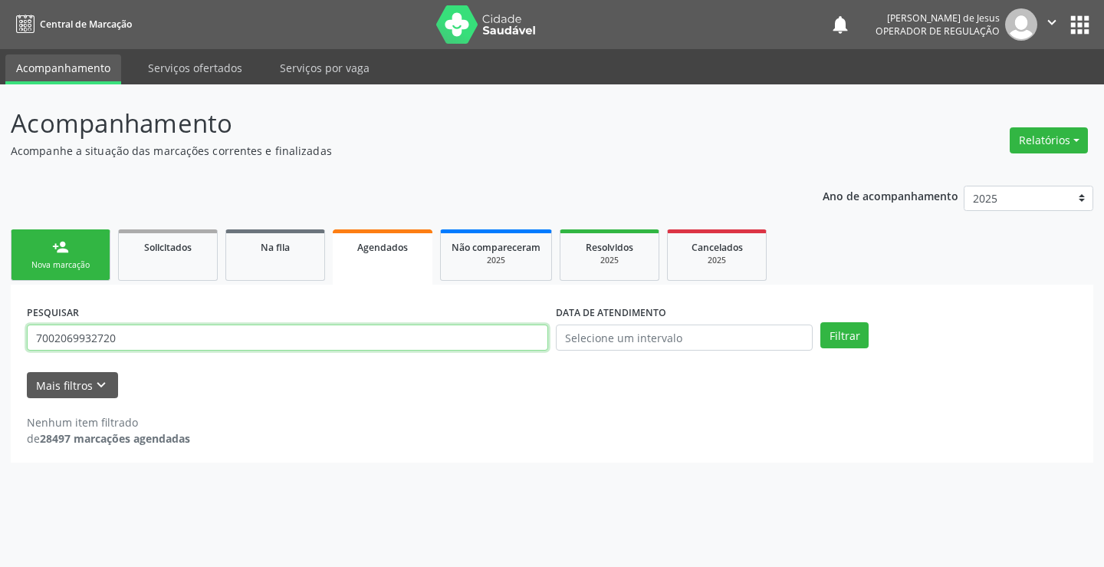
click at [457, 329] on input "7002069932720" at bounding box center [287, 337] width 521 height 26
type input "700204469932720"
click at [821, 322] on button "Filtrar" at bounding box center [845, 335] width 48 height 26
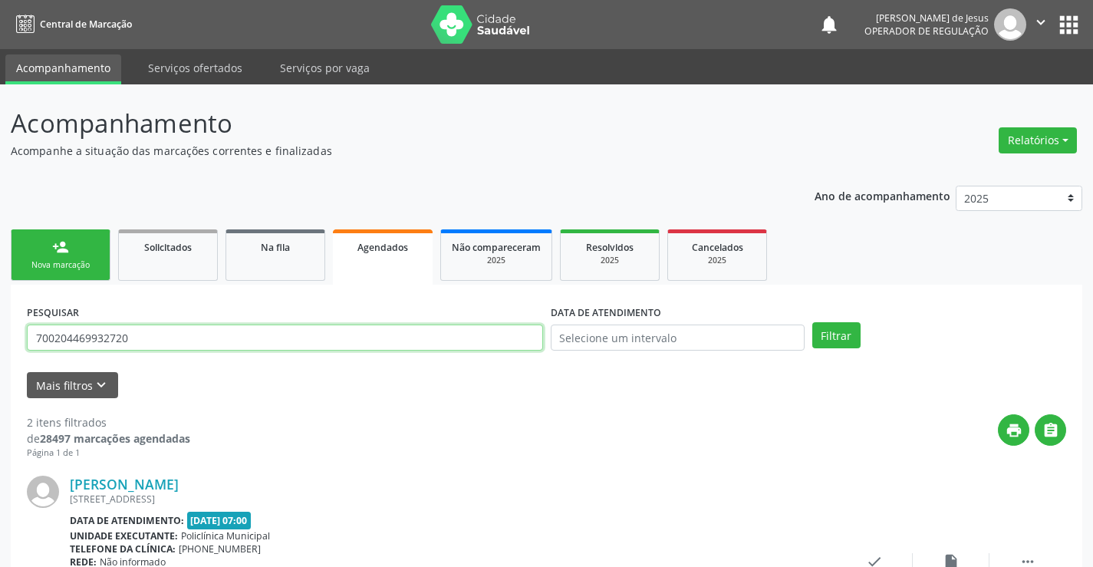
click at [439, 341] on input "700204469932720" at bounding box center [285, 337] width 516 height 26
type input "708207143683041"
click at [843, 336] on button "Filtrar" at bounding box center [836, 335] width 48 height 26
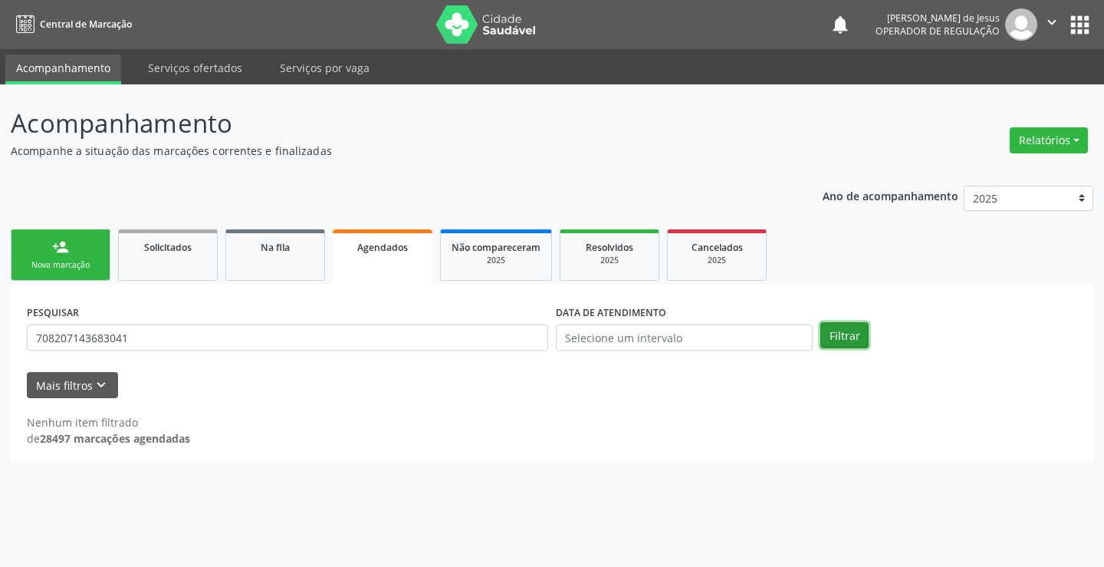
click at [842, 336] on button "Filtrar" at bounding box center [845, 335] width 48 height 26
click at [470, 350] on input "708207143683041" at bounding box center [287, 337] width 521 height 26
type input "708207143683041"
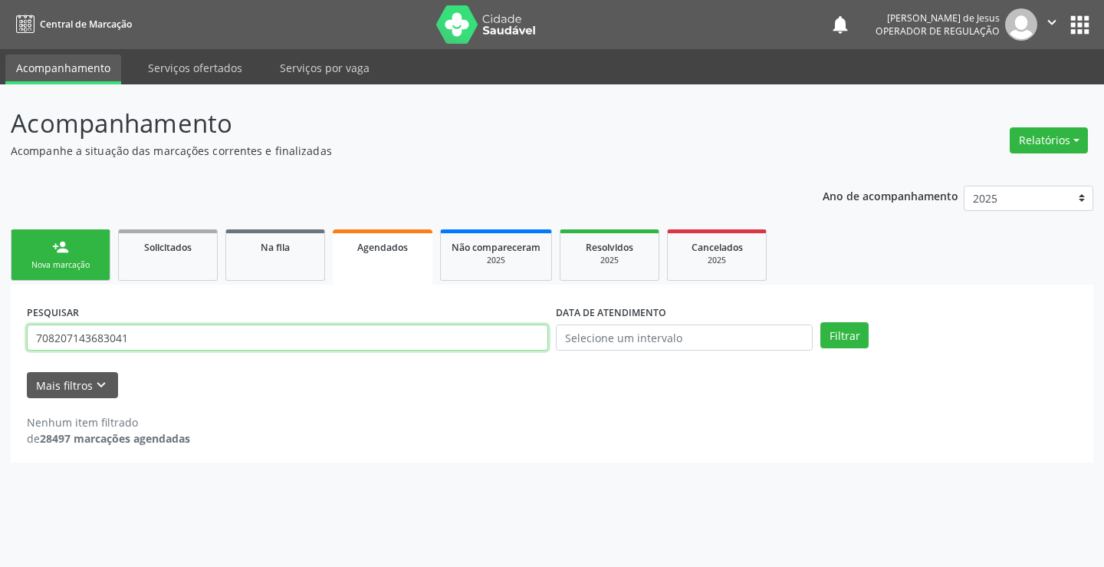
click at [821, 322] on button "Filtrar" at bounding box center [845, 335] width 48 height 26
click at [854, 340] on button "Filtrar" at bounding box center [845, 335] width 48 height 26
click at [508, 334] on input "708207143683041" at bounding box center [287, 337] width 521 height 26
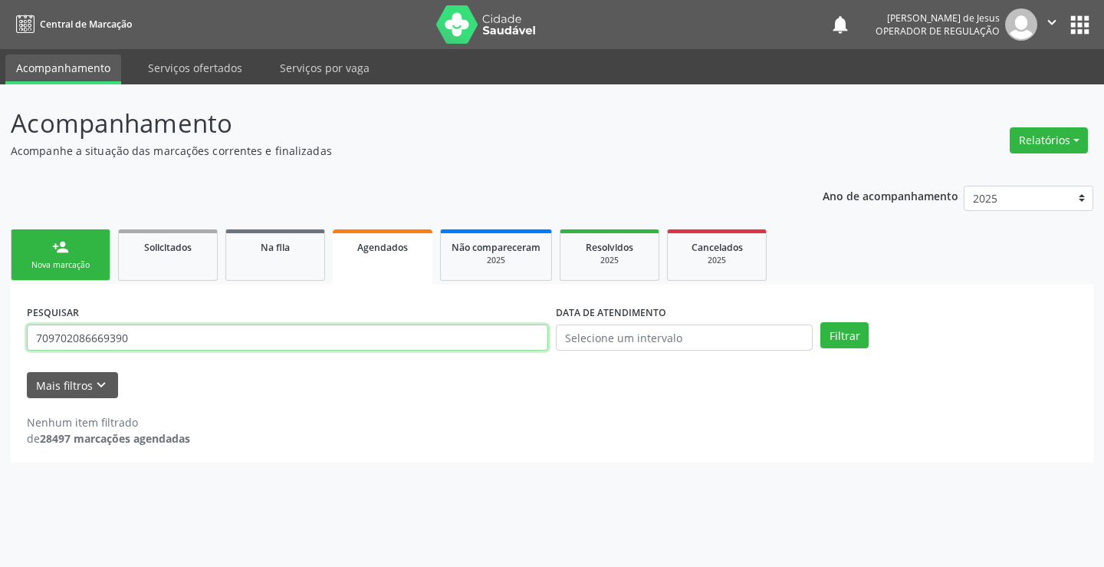
type input "709702086669390"
click at [821, 322] on button "Filtrar" at bounding box center [845, 335] width 48 height 26
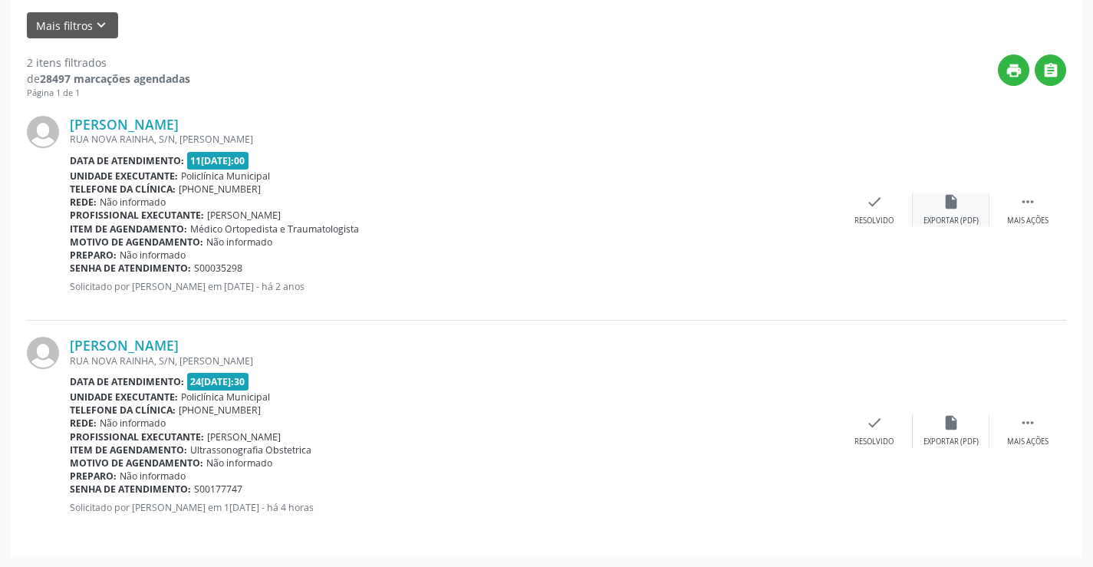
scroll to position [361, 0]
